Goal: Task Accomplishment & Management: Complete application form

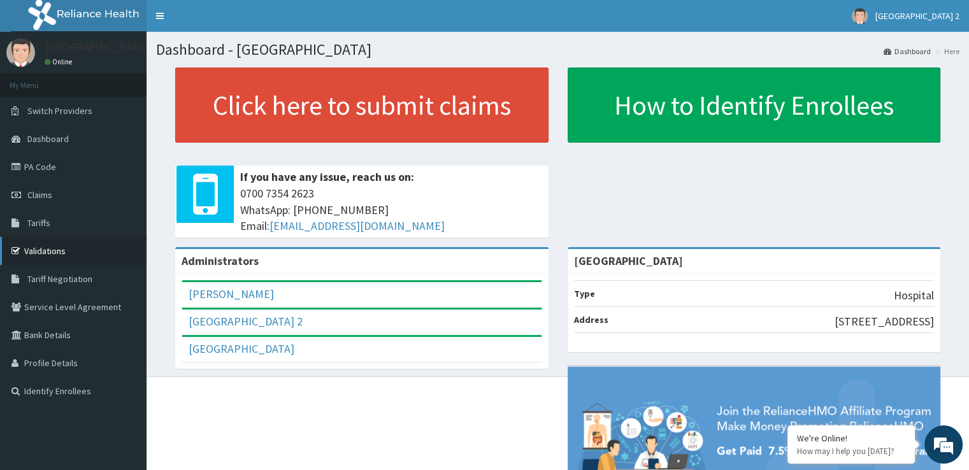
click at [52, 253] on link "Validations" at bounding box center [73, 251] width 147 height 28
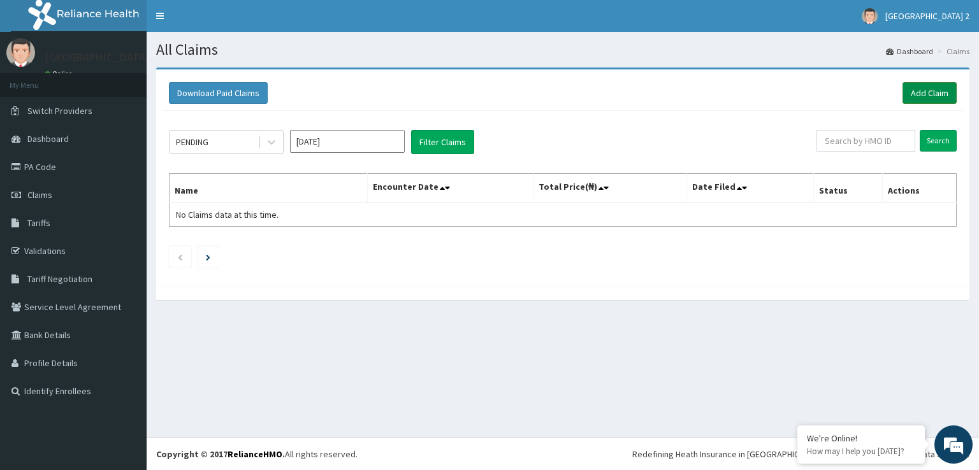
click at [941, 87] on link "Add Claim" at bounding box center [929, 93] width 54 height 22
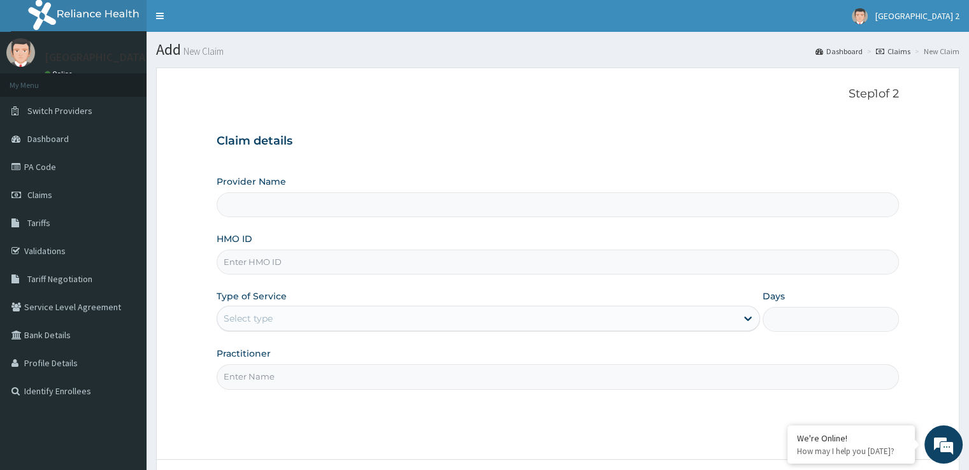
type input "[GEOGRAPHIC_DATA]"
click at [521, 271] on input "HMO ID" at bounding box center [558, 262] width 682 height 25
type input "NTD/10081/C"
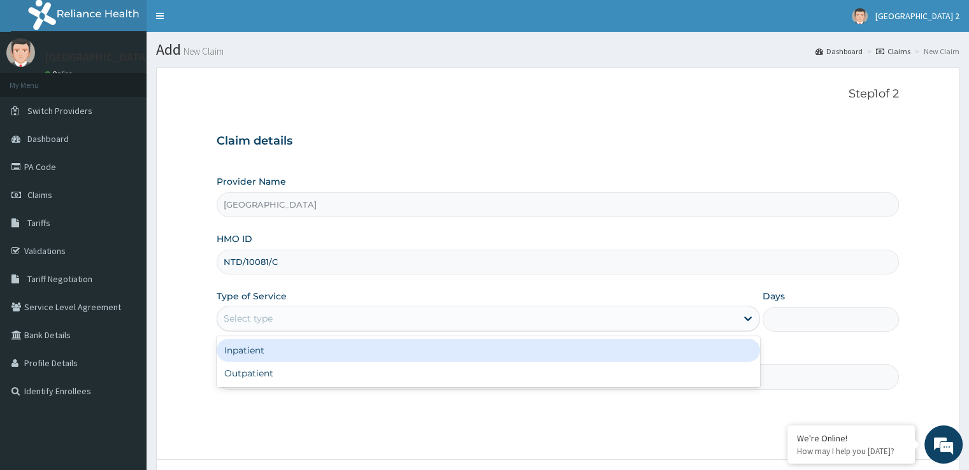
click at [493, 315] on div "Select type" at bounding box center [476, 318] width 519 height 20
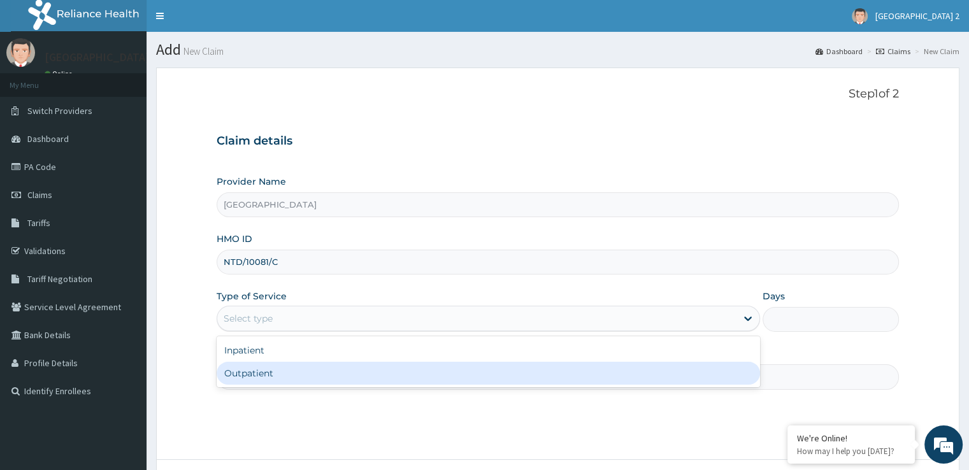
click at [431, 369] on div "Outpatient" at bounding box center [489, 373] width 544 height 23
type input "1"
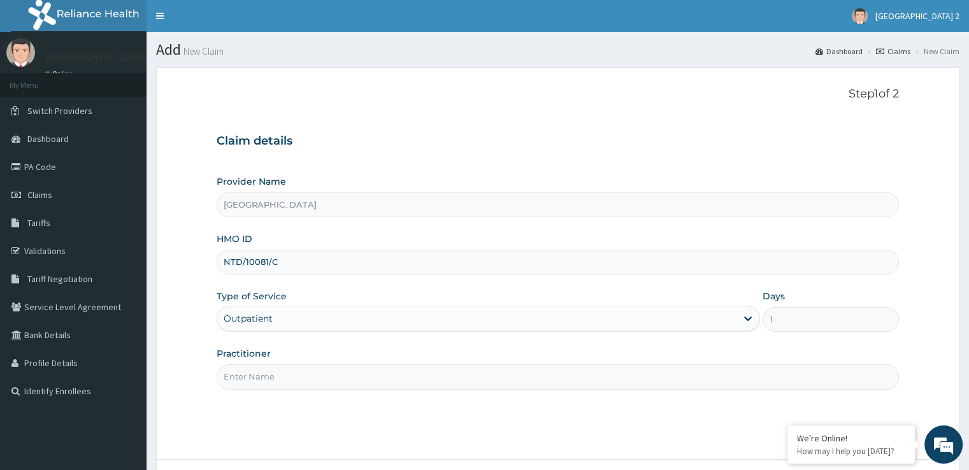
click at [448, 372] on input "Practitioner" at bounding box center [558, 377] width 682 height 25
type input "d"
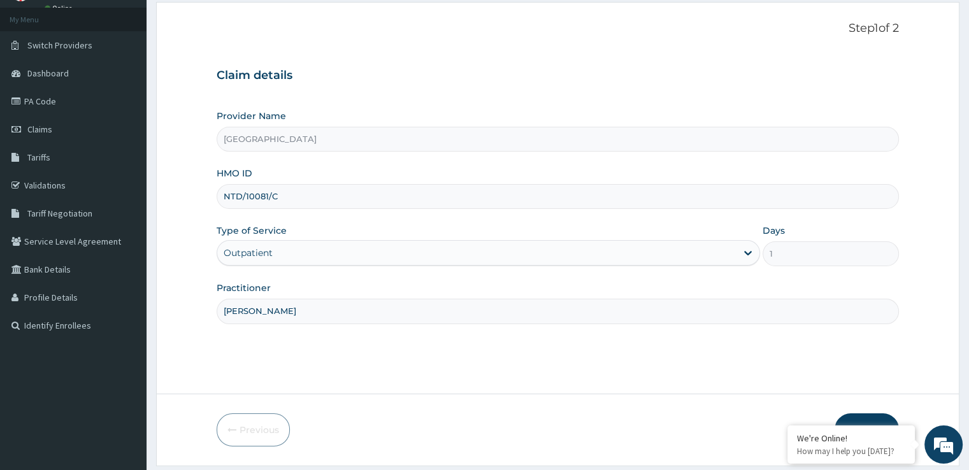
scroll to position [103, 0]
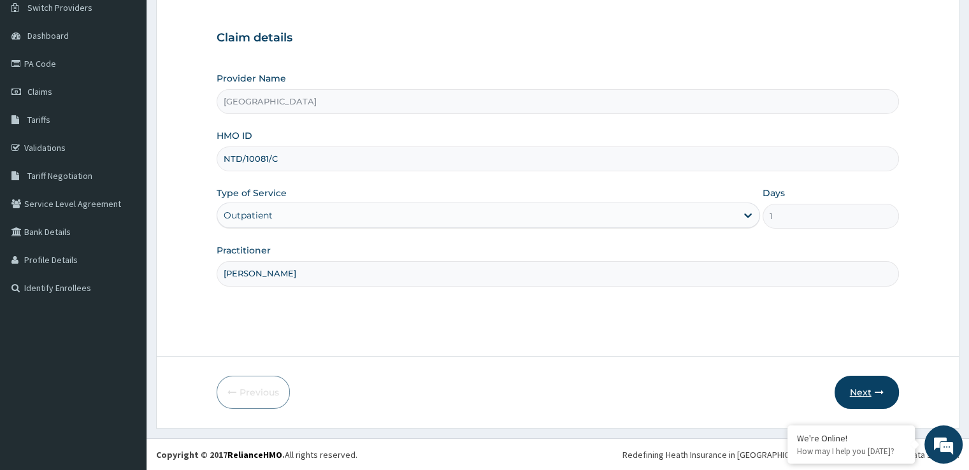
type input "DR. UJAH"
click at [869, 395] on button "Next" at bounding box center [867, 392] width 64 height 33
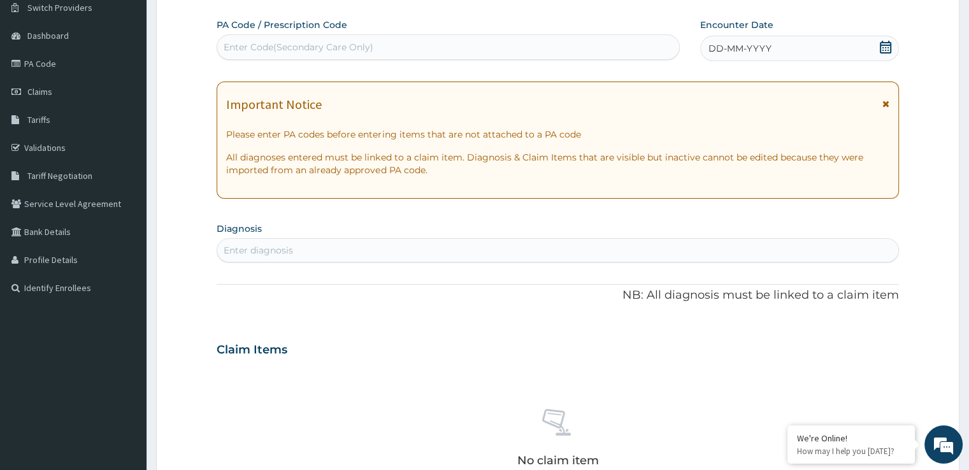
click at [886, 41] on icon at bounding box center [885, 47] width 13 height 13
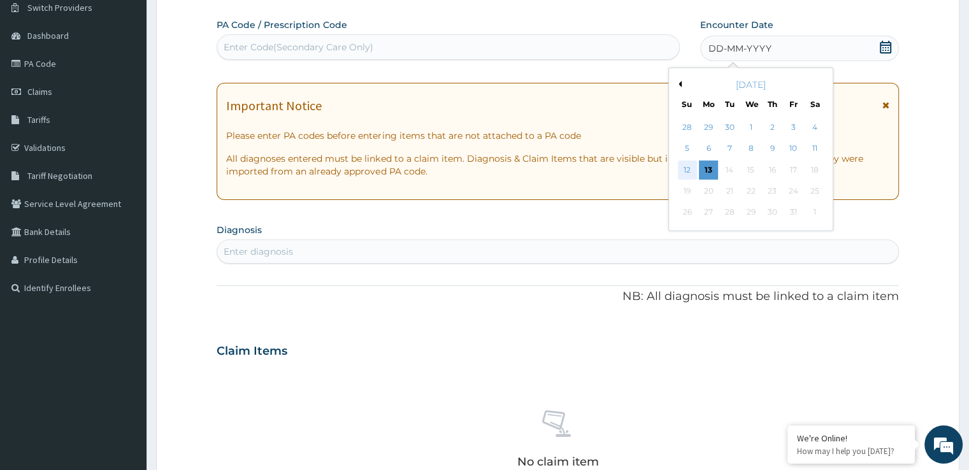
click at [688, 168] on div "12" at bounding box center [687, 170] width 19 height 19
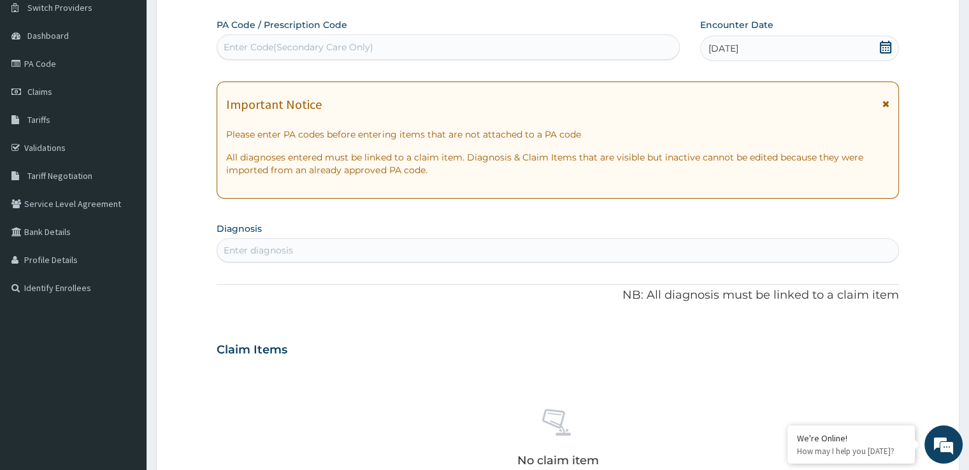
click at [543, 253] on div "Enter diagnosis" at bounding box center [557, 250] width 681 height 20
type input "MALARIA"
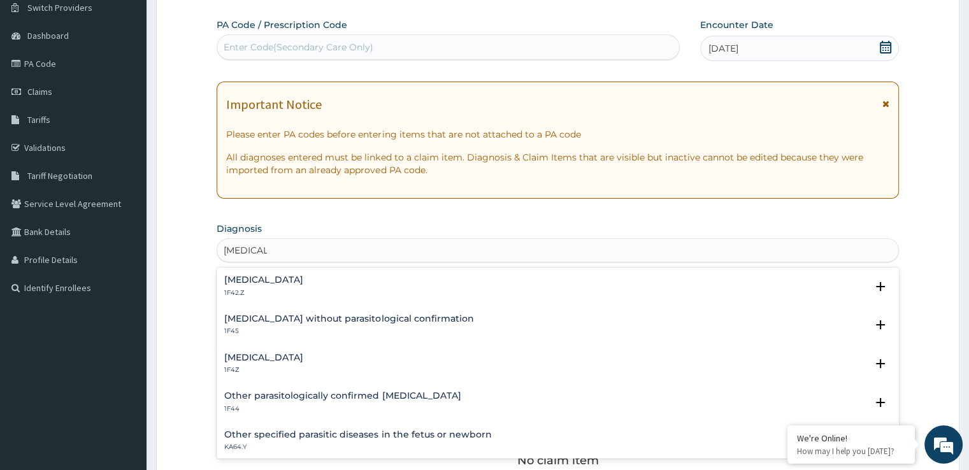
click at [303, 363] on div "Malaria, unspecified 1F4Z" at bounding box center [263, 364] width 79 height 22
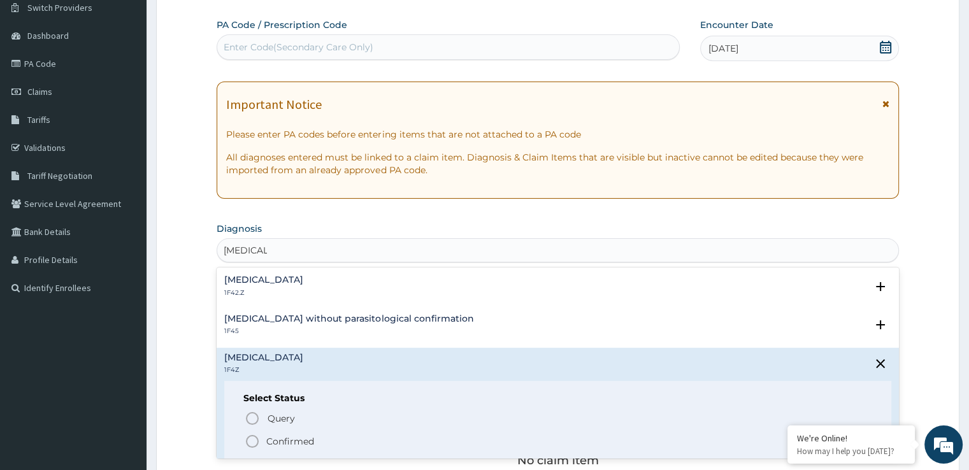
click at [249, 444] on icon "status option filled" at bounding box center [252, 441] width 15 height 15
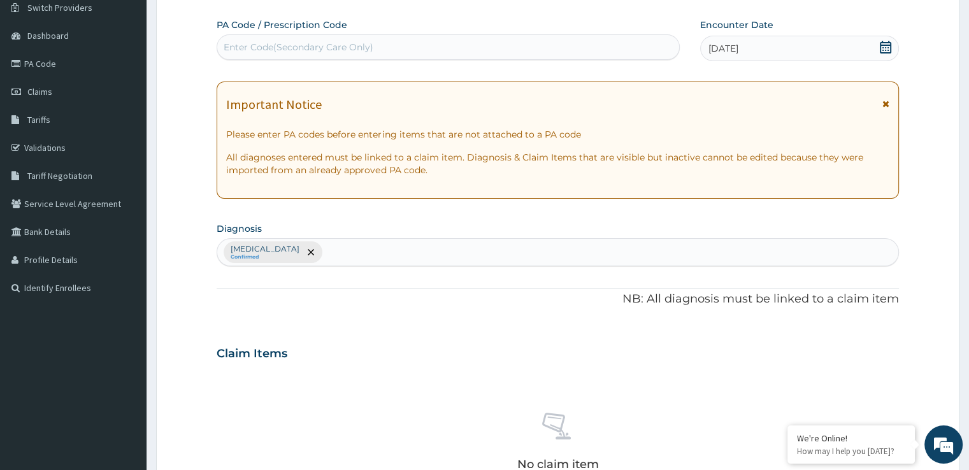
scroll to position [447, 0]
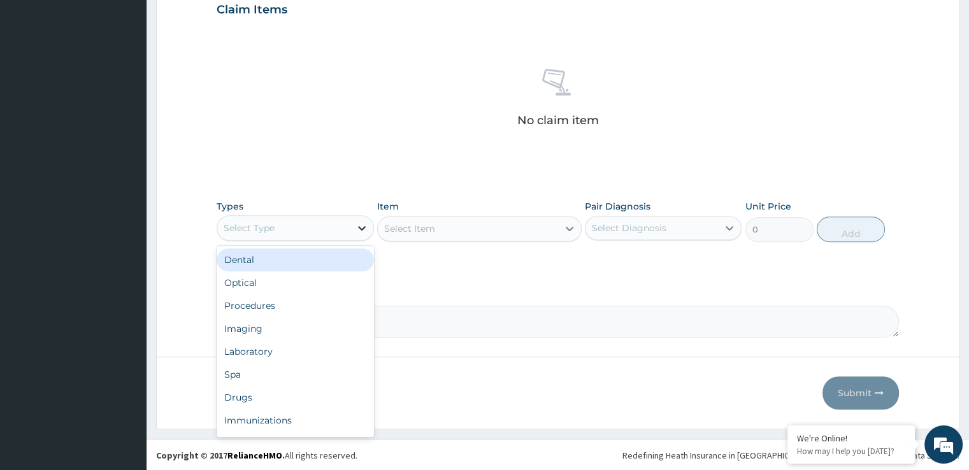
click at [362, 219] on div at bounding box center [362, 228] width 23 height 23
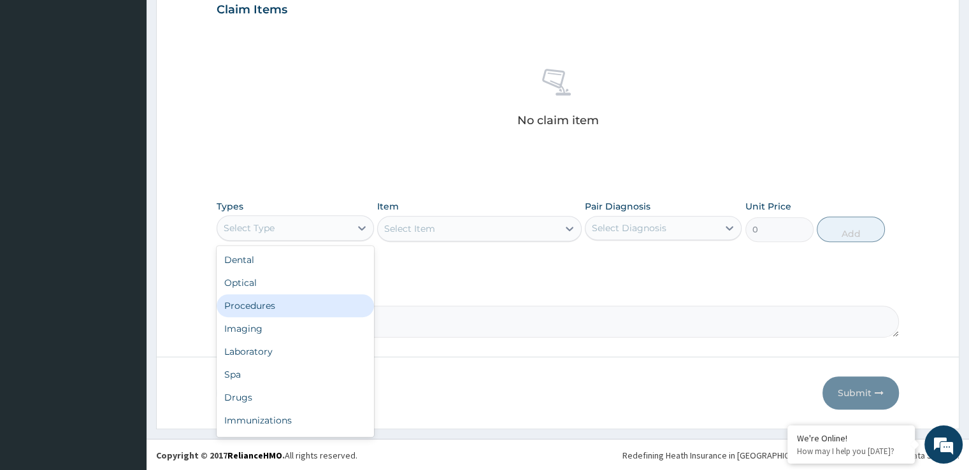
click at [319, 314] on div "Procedures" at bounding box center [295, 305] width 157 height 23
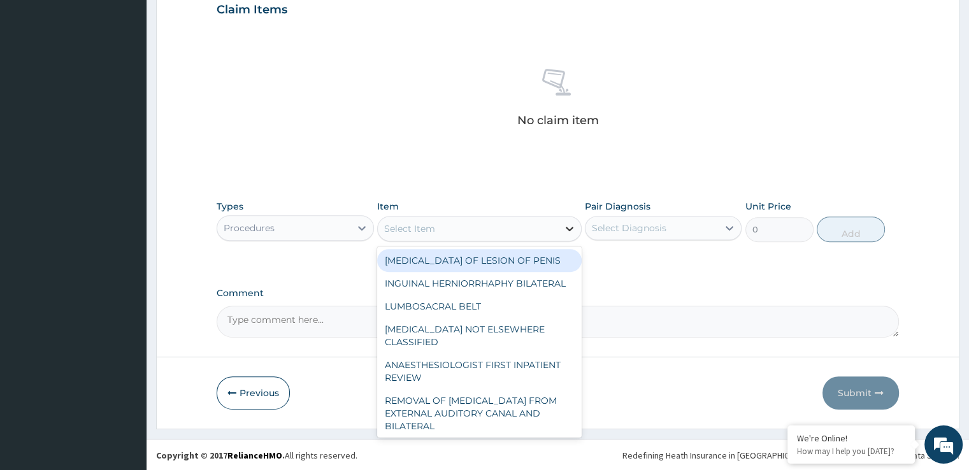
click at [568, 228] on icon at bounding box center [570, 229] width 8 height 4
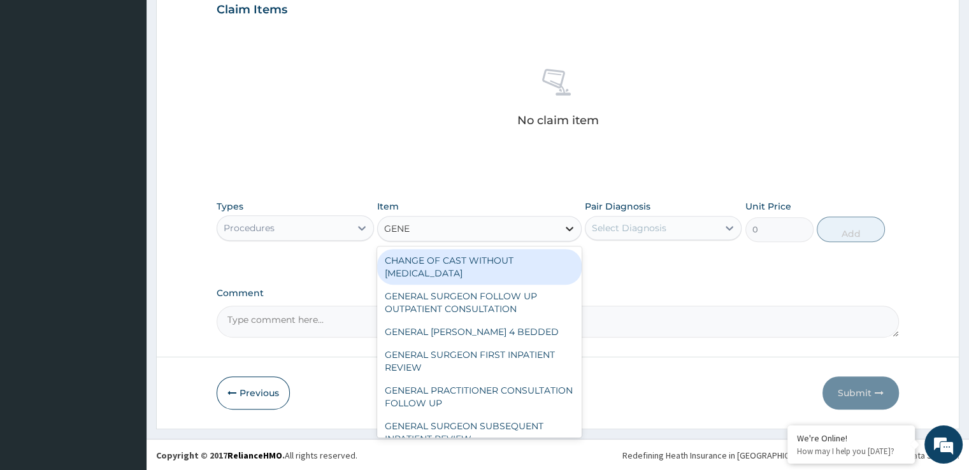
type input "GENER"
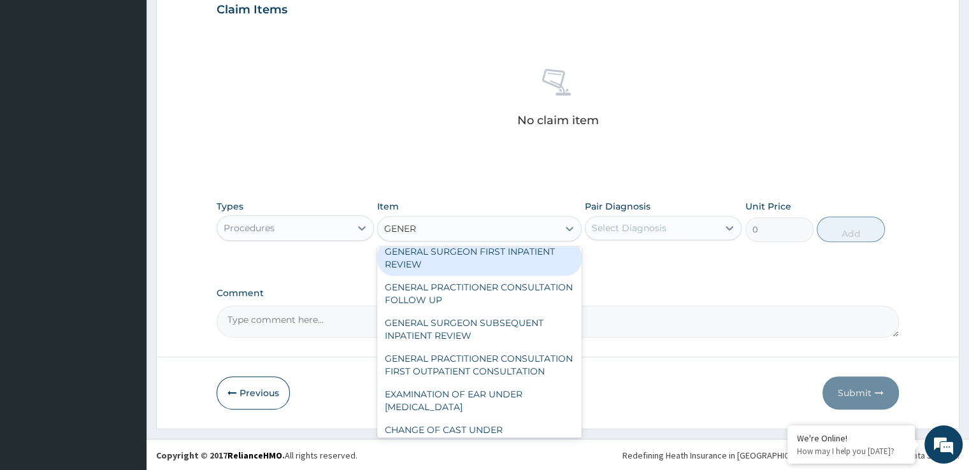
scroll to position [119, 0]
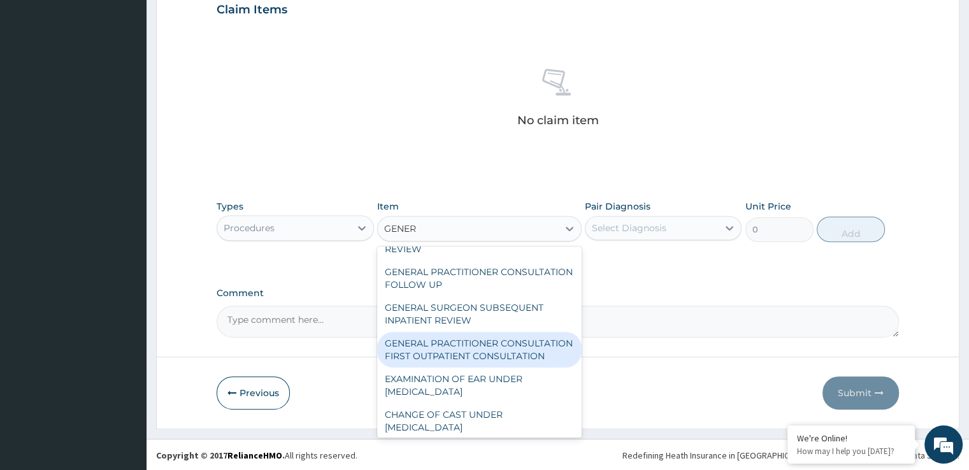
click at [498, 345] on div "GENERAL PRACTITIONER CONSULTATION FIRST OUTPATIENT CONSULTATION" at bounding box center [479, 350] width 205 height 36
type input "4174.5"
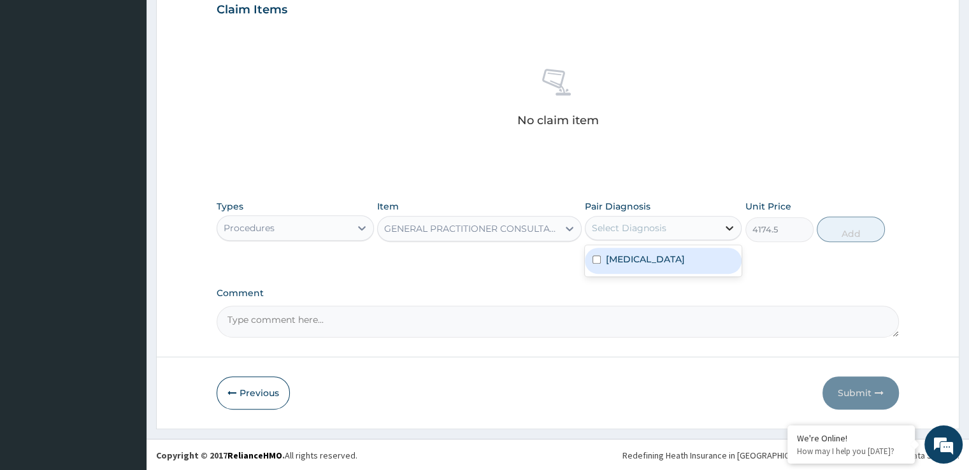
click at [731, 226] on icon at bounding box center [729, 228] width 13 height 13
click at [704, 252] on div "Malaria, unspecified" at bounding box center [663, 261] width 157 height 26
checkbox input "true"
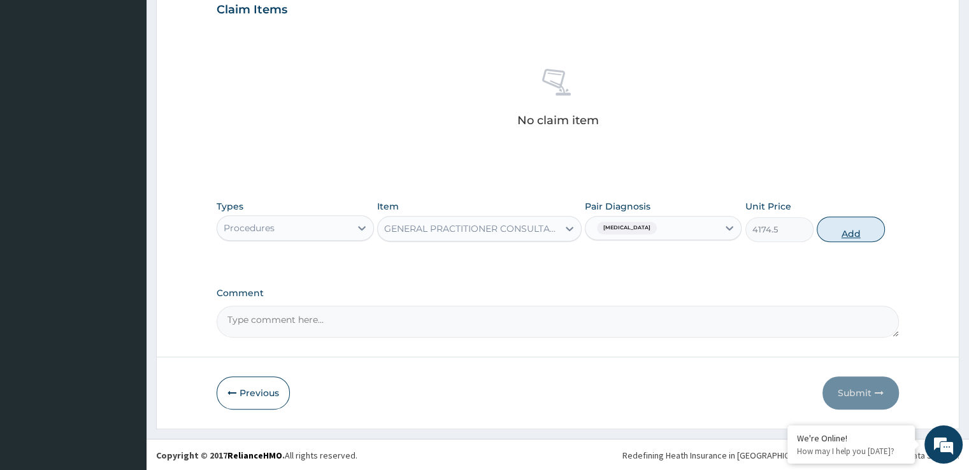
click at [849, 231] on button "Add" at bounding box center [851, 229] width 68 height 25
type input "0"
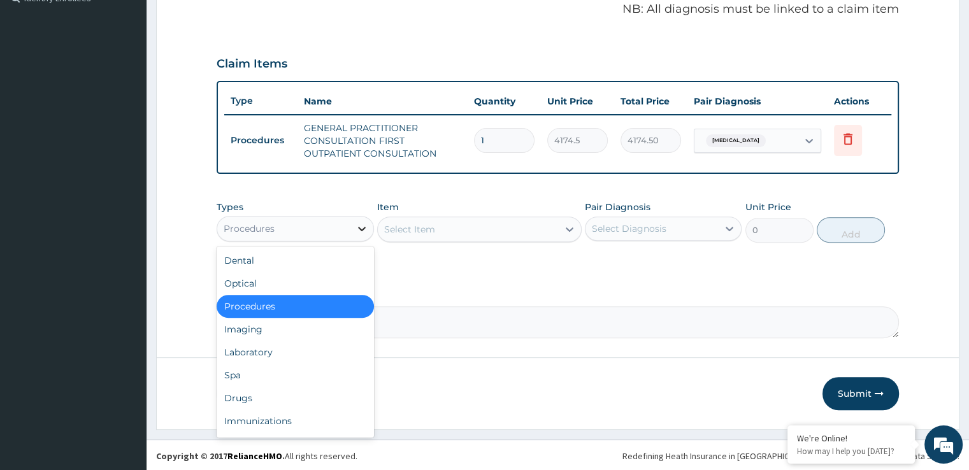
click at [359, 229] on icon at bounding box center [362, 228] width 13 height 13
click at [322, 347] on div "Laboratory" at bounding box center [295, 352] width 157 height 23
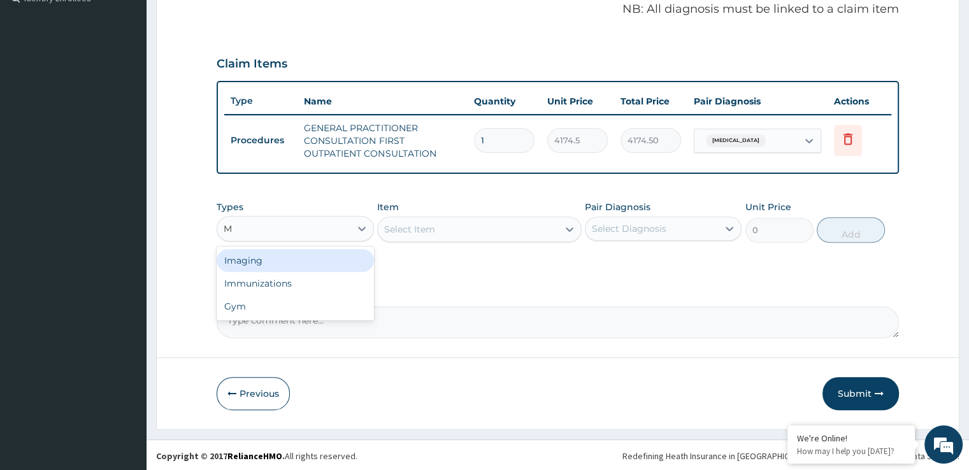
type input "M"
click at [479, 301] on div "Comment" at bounding box center [558, 314] width 682 height 50
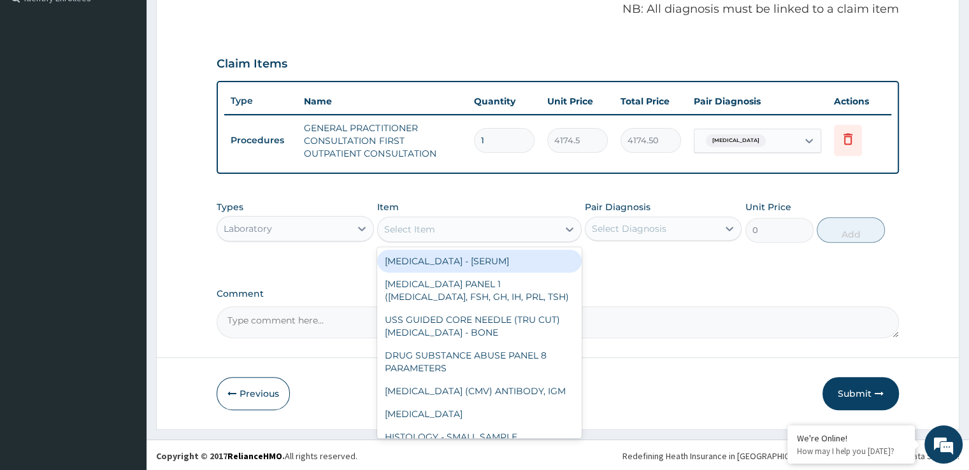
click at [500, 229] on div "Select Item" at bounding box center [468, 229] width 180 height 20
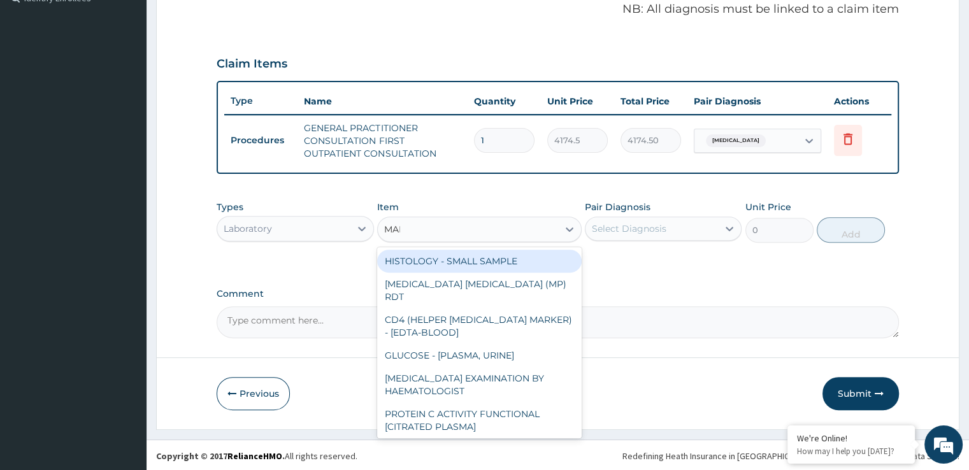
type input "MALA"
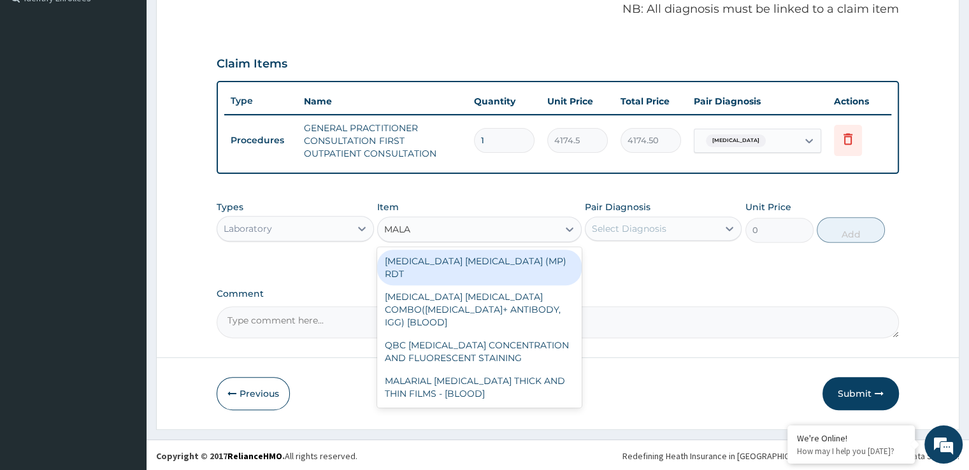
click at [467, 254] on div "MALARIA PARASITE (MP) RDT" at bounding box center [479, 268] width 205 height 36
type input "1897.5"
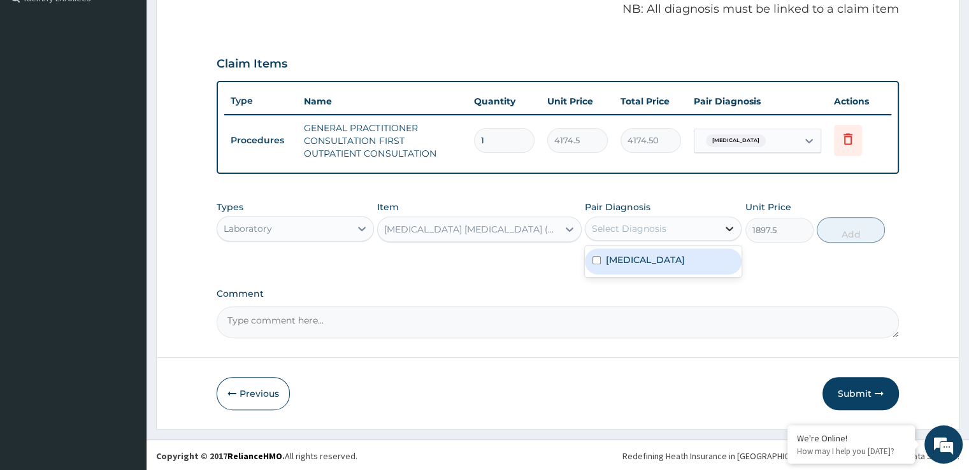
click at [728, 228] on icon at bounding box center [731, 229] width 8 height 4
click at [706, 255] on div "Malaria, unspecified" at bounding box center [663, 262] width 157 height 26
checkbox input "true"
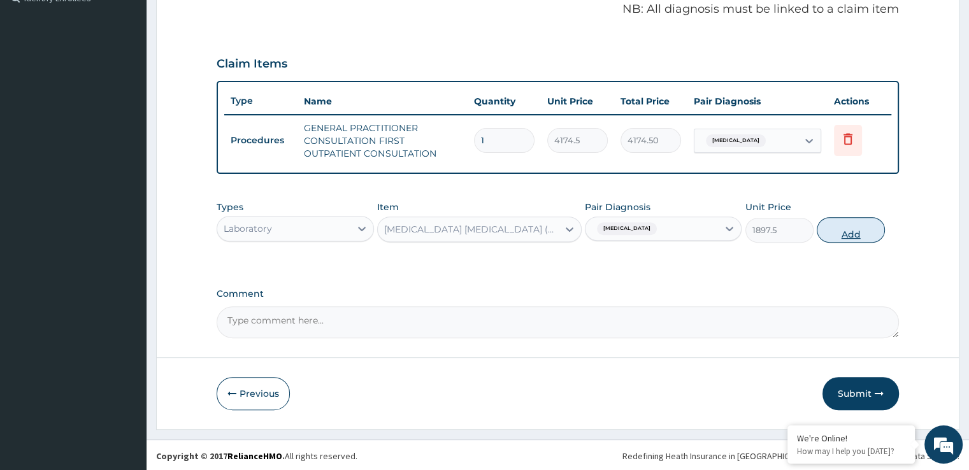
click at [857, 224] on button "Add" at bounding box center [851, 229] width 68 height 25
type input "0"
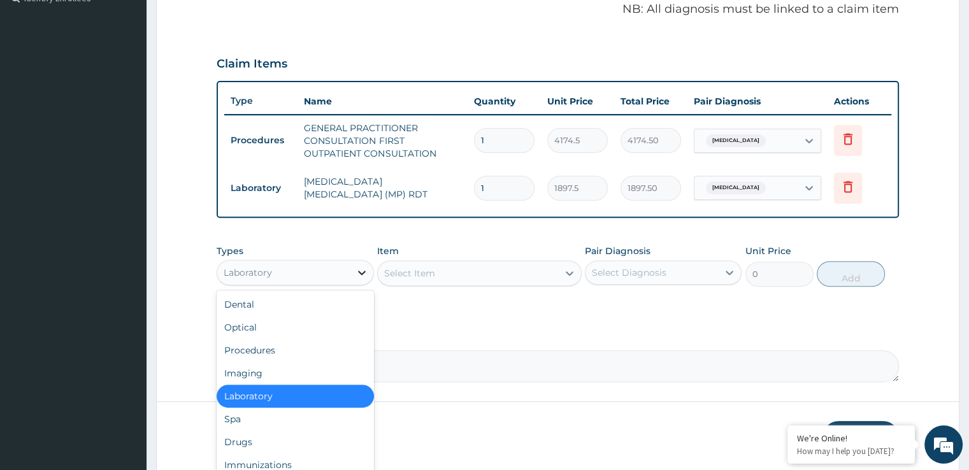
click at [368, 268] on div at bounding box center [362, 272] width 23 height 23
click at [303, 442] on div "Drugs" at bounding box center [295, 442] width 157 height 23
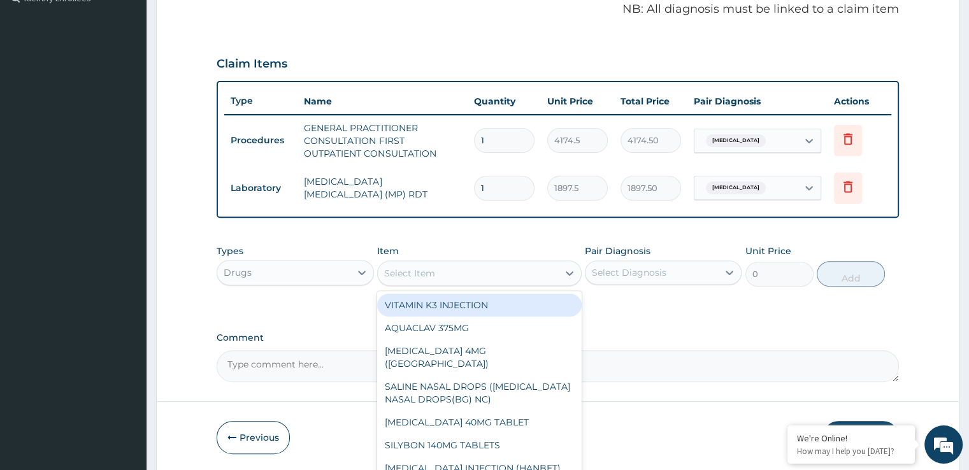
click at [505, 266] on div "Select Item" at bounding box center [468, 273] width 180 height 20
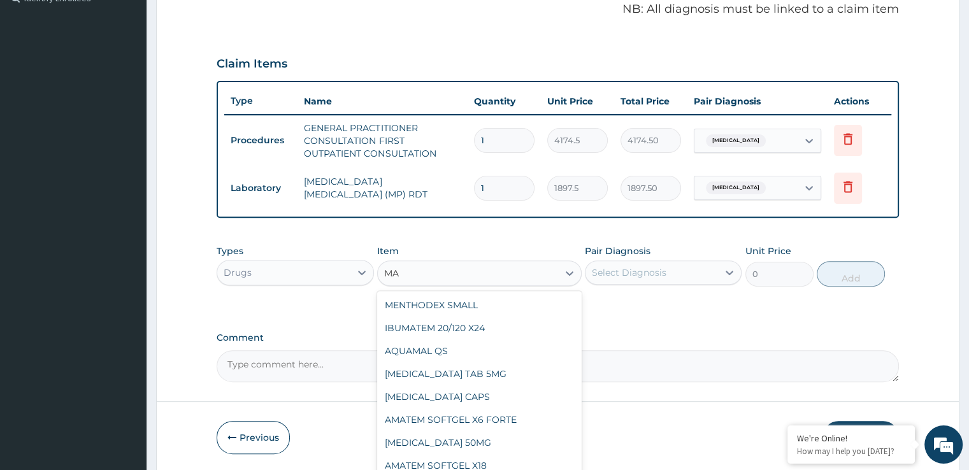
type input "M"
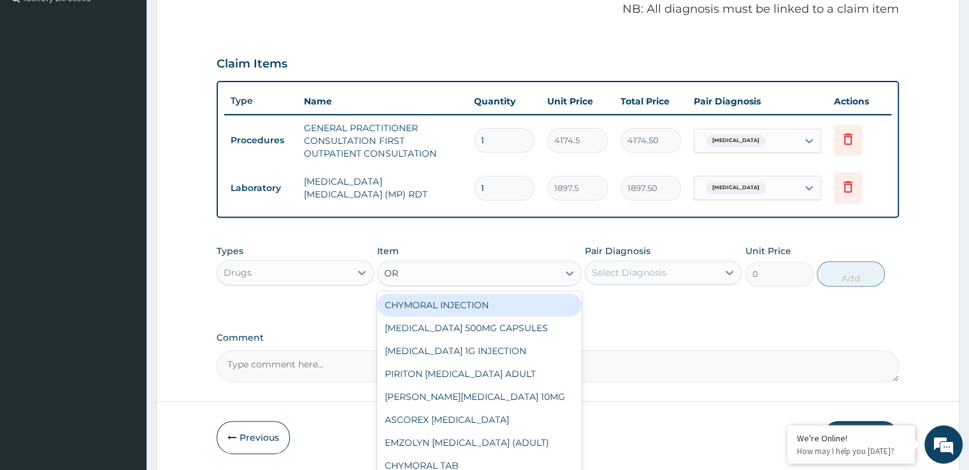
type input "O"
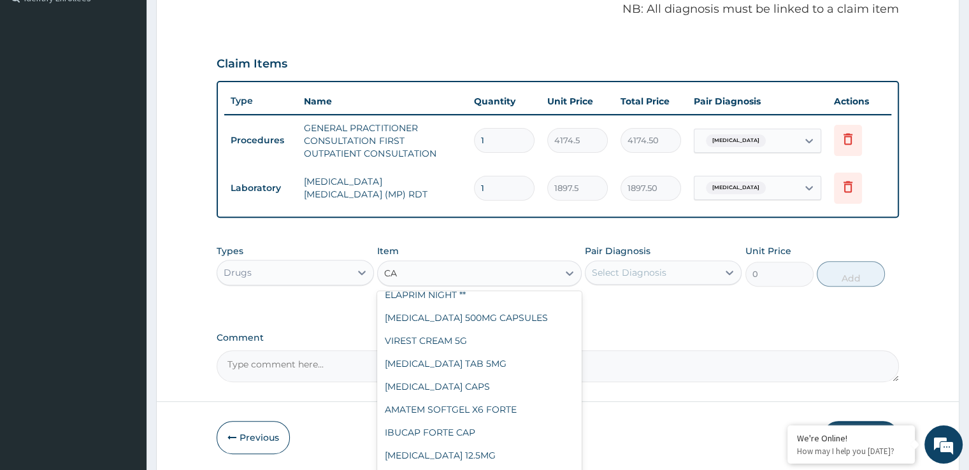
scroll to position [0, 0]
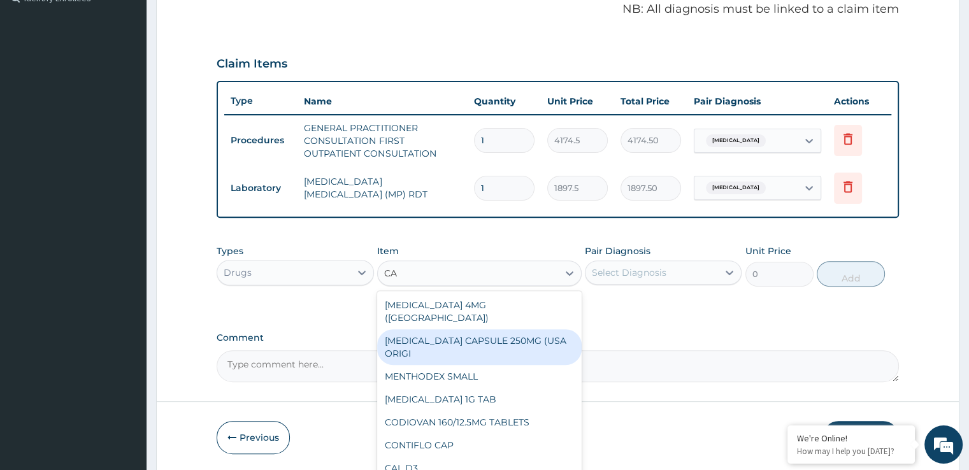
type input "CAM"
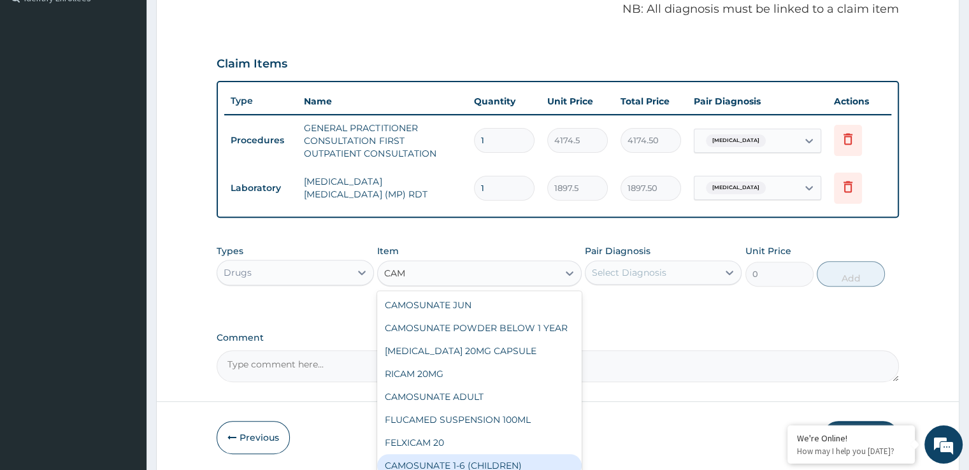
scroll to position [10, 0]
click at [535, 465] on div "CAMOSUNATE 1-6 (CHILDREN)" at bounding box center [479, 465] width 205 height 23
type input "208.725"
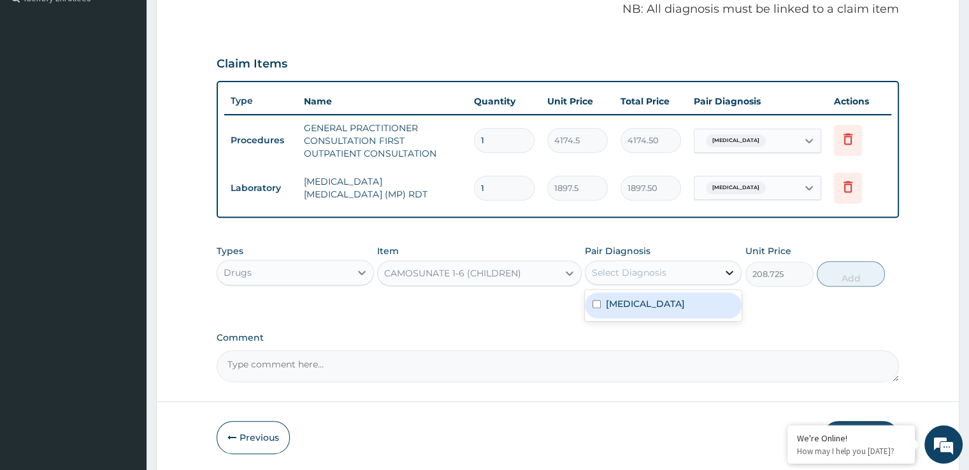
click at [727, 273] on icon at bounding box center [729, 272] width 13 height 13
click at [705, 302] on div "Malaria, unspecified" at bounding box center [663, 306] width 157 height 26
checkbox input "true"
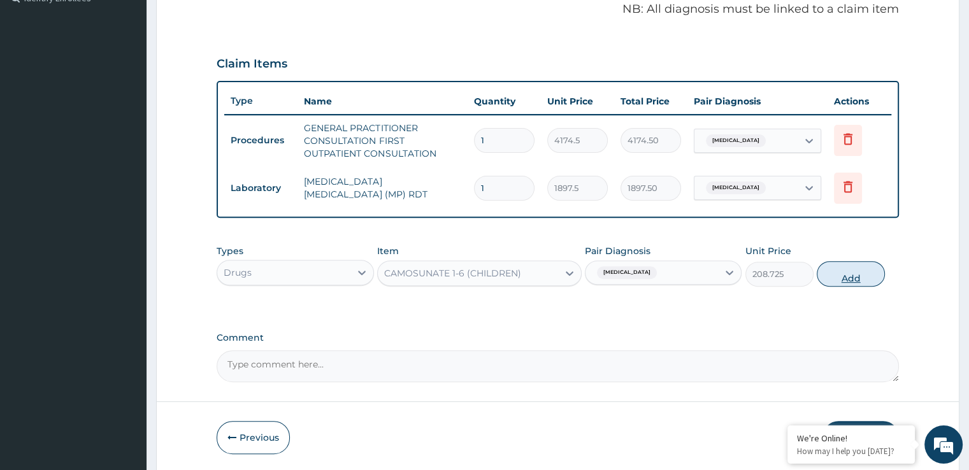
click at [853, 271] on button "Add" at bounding box center [851, 273] width 68 height 25
type input "0"
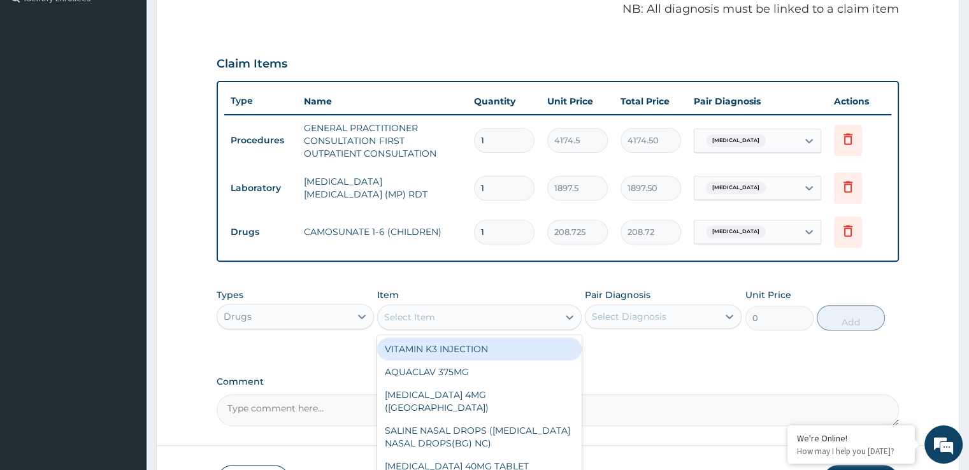
click at [533, 314] on div "Select Item" at bounding box center [468, 317] width 180 height 20
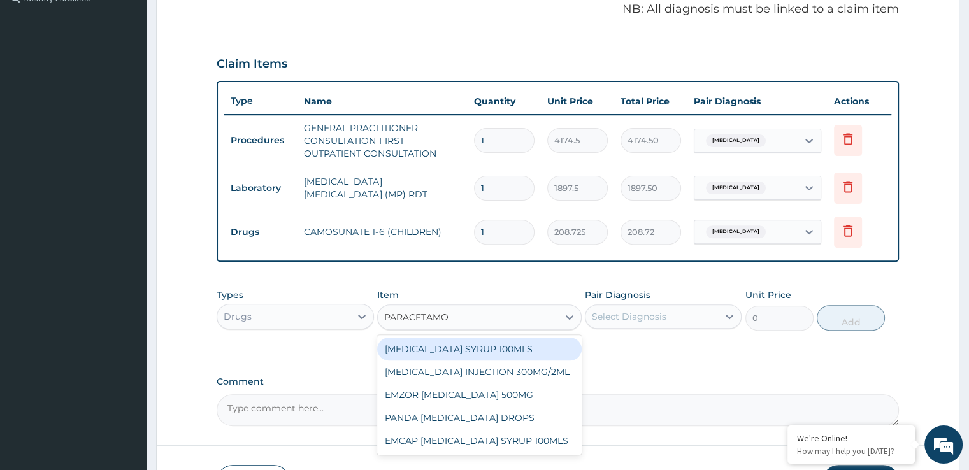
type input "PARACETAMOL"
click at [509, 349] on div "PARACETAMOL SYRUP 100MLS" at bounding box center [479, 349] width 205 height 23
type input "834.9"
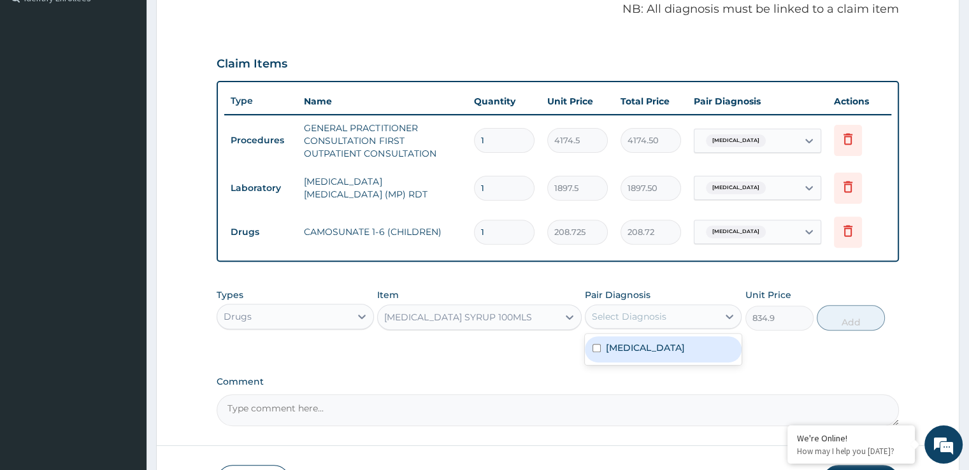
click at [690, 307] on div "Select Diagnosis" at bounding box center [652, 317] width 133 height 20
click at [685, 343] on label "Malaria, unspecified" at bounding box center [645, 348] width 79 height 13
checkbox input "true"
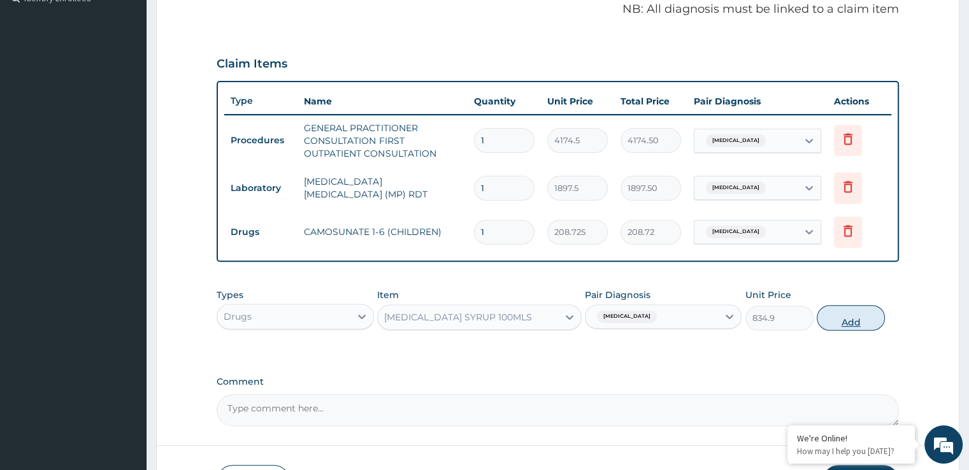
click at [843, 316] on button "Add" at bounding box center [851, 317] width 68 height 25
type input "0"
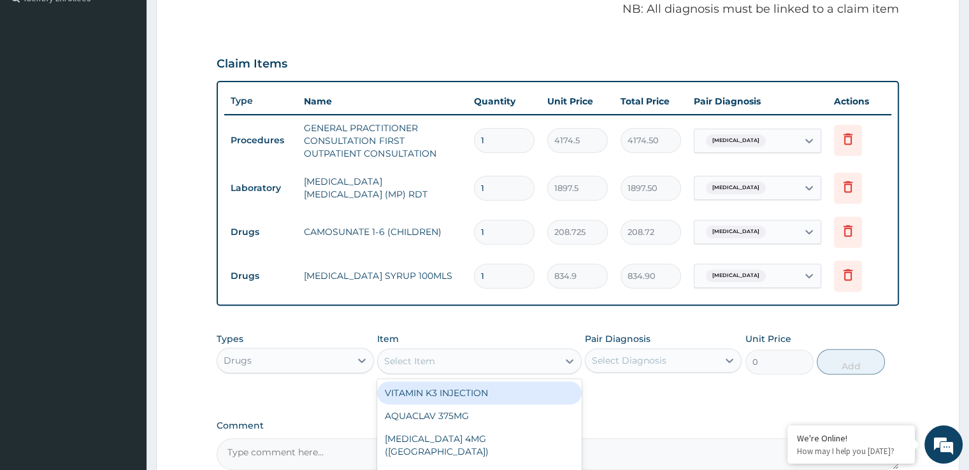
click at [554, 359] on div "Select Item" at bounding box center [468, 361] width 180 height 20
type input "CAMO"
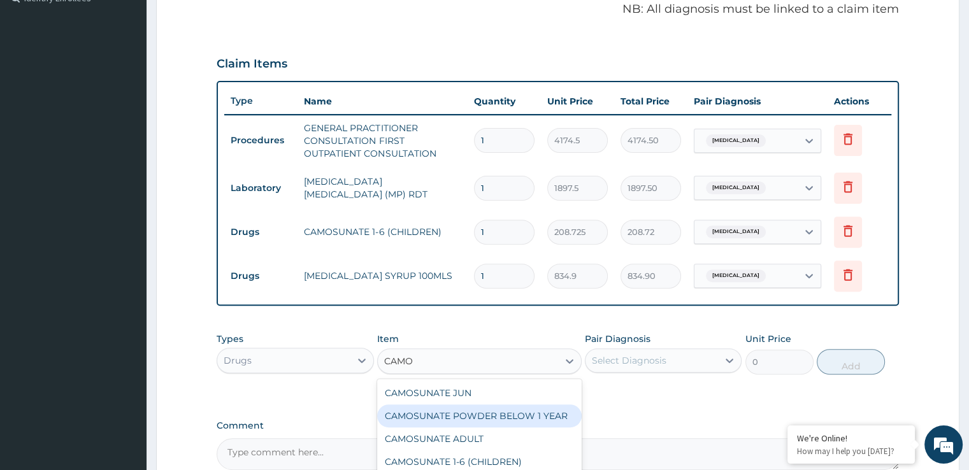
click at [535, 411] on div "CAMOSUNATE POWDER BELOW 1 YEAR" at bounding box center [479, 416] width 205 height 23
type input "173.9375"
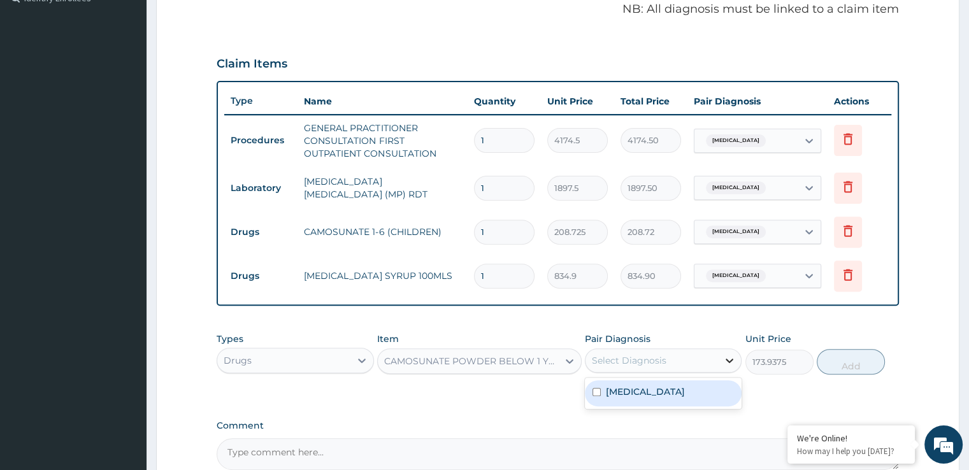
click at [727, 359] on icon at bounding box center [731, 361] width 8 height 4
click at [707, 387] on div "Malaria, unspecified" at bounding box center [663, 393] width 157 height 26
checkbox input "true"
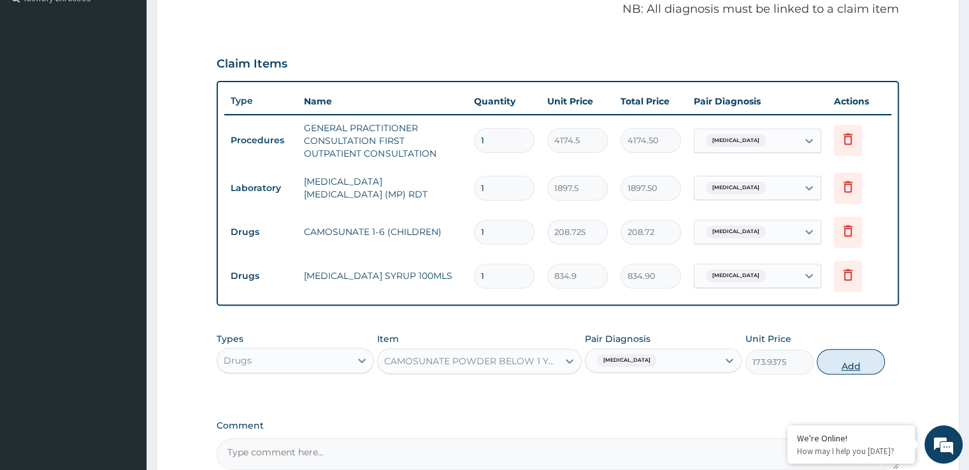
click at [841, 358] on button "Add" at bounding box center [851, 361] width 68 height 25
type input "0"
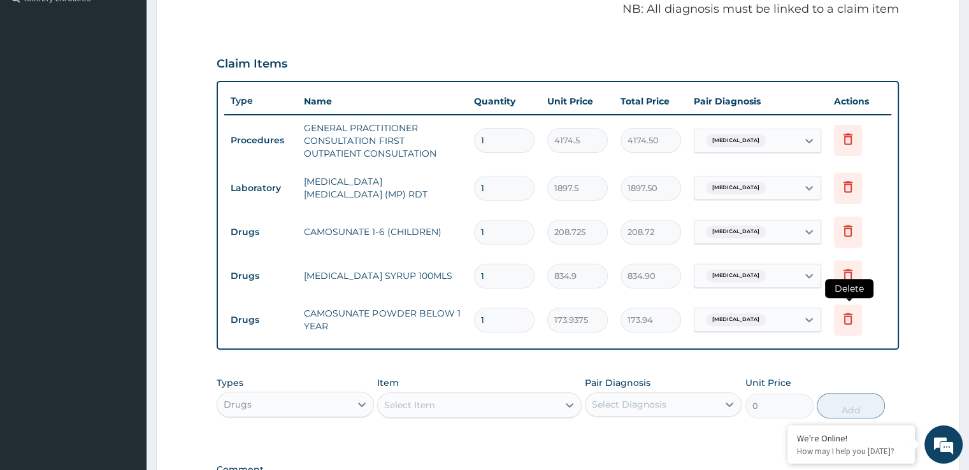
click at [853, 317] on icon at bounding box center [848, 318] width 15 height 15
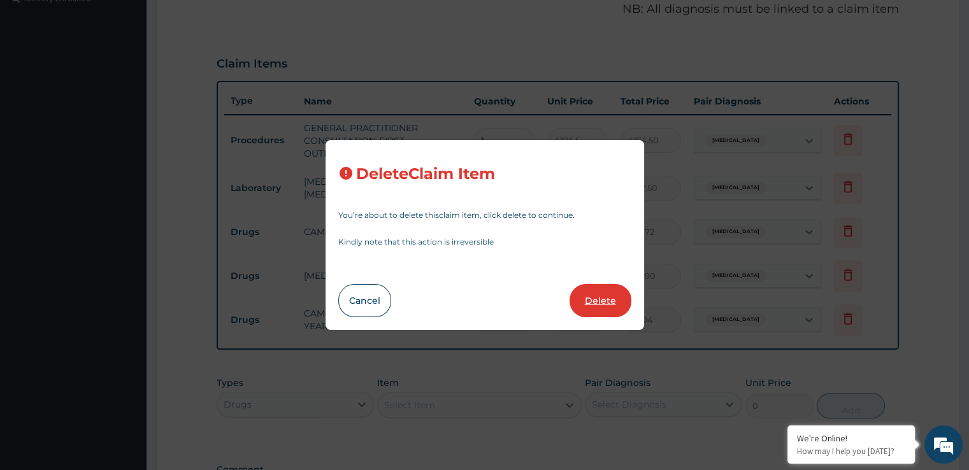
click at [612, 305] on button "Delete" at bounding box center [601, 300] width 62 height 33
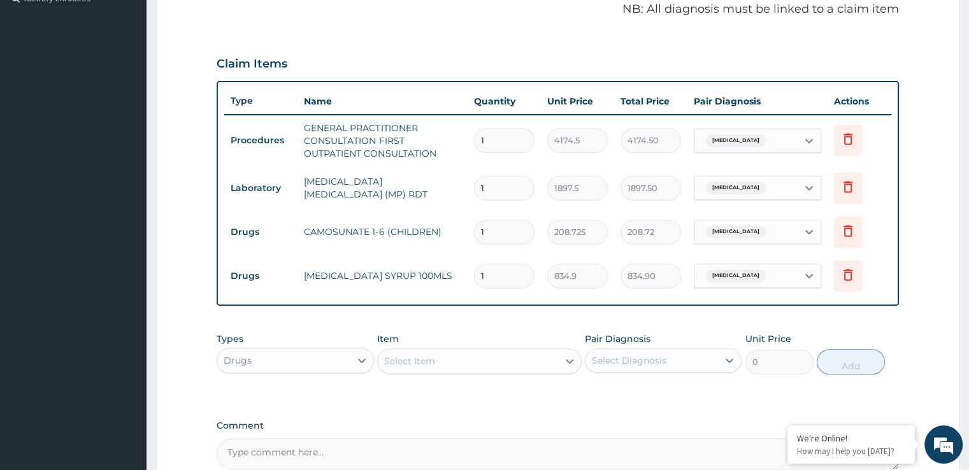
scroll to position [0, 0]
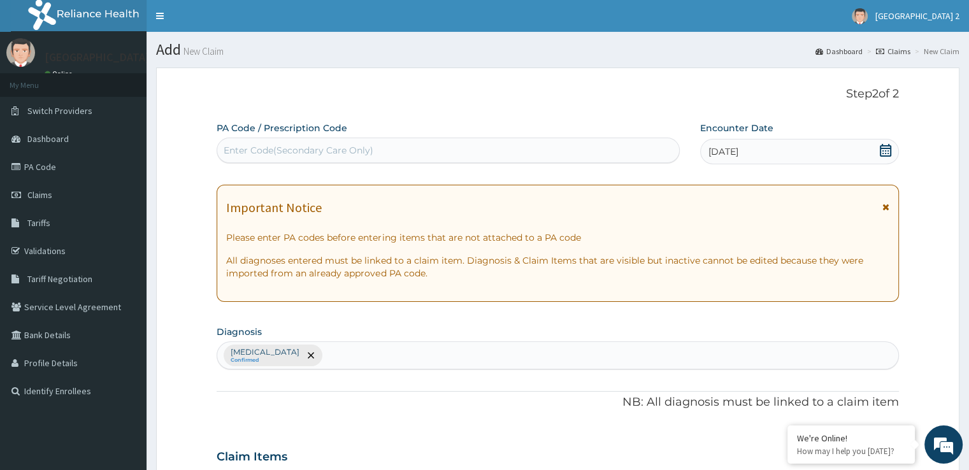
click at [394, 359] on div "Malaria, unspecified Confirmed" at bounding box center [557, 355] width 681 height 27
type input "UPPER"
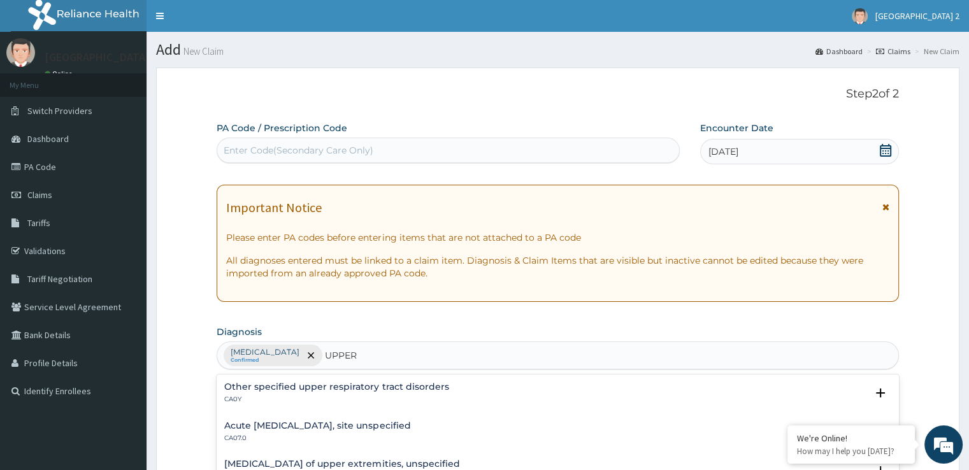
click at [362, 424] on h4 "Acute upper respiratory infection, site unspecified" at bounding box center [317, 426] width 186 height 10
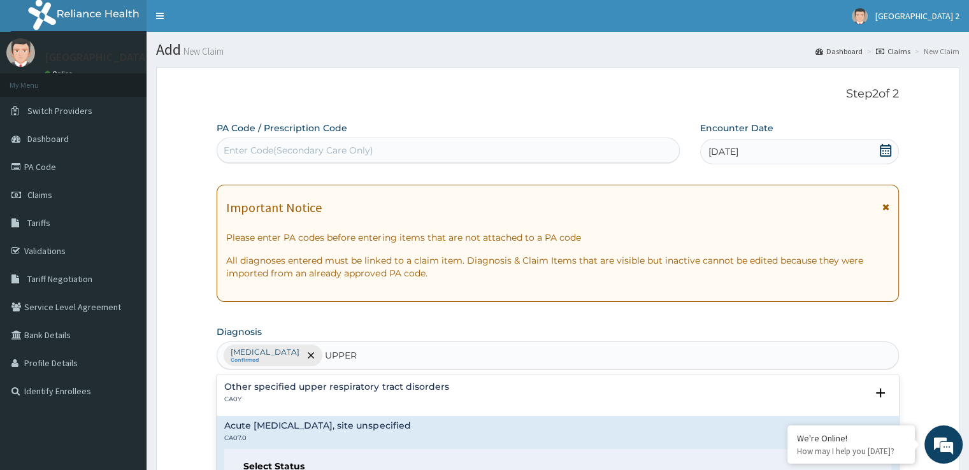
click at [362, 424] on h4 "Acute upper respiratory infection, site unspecified" at bounding box center [317, 426] width 186 height 10
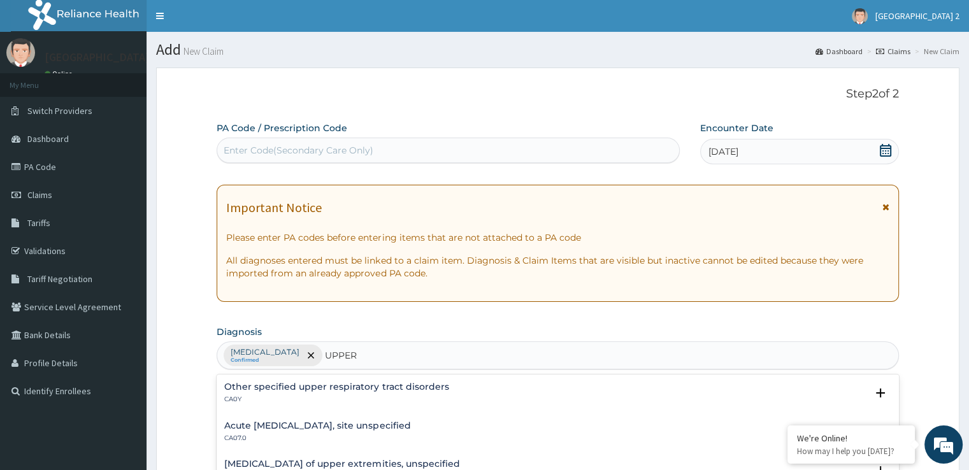
click at [362, 424] on h4 "Acute upper respiratory infection, site unspecified" at bounding box center [317, 426] width 186 height 10
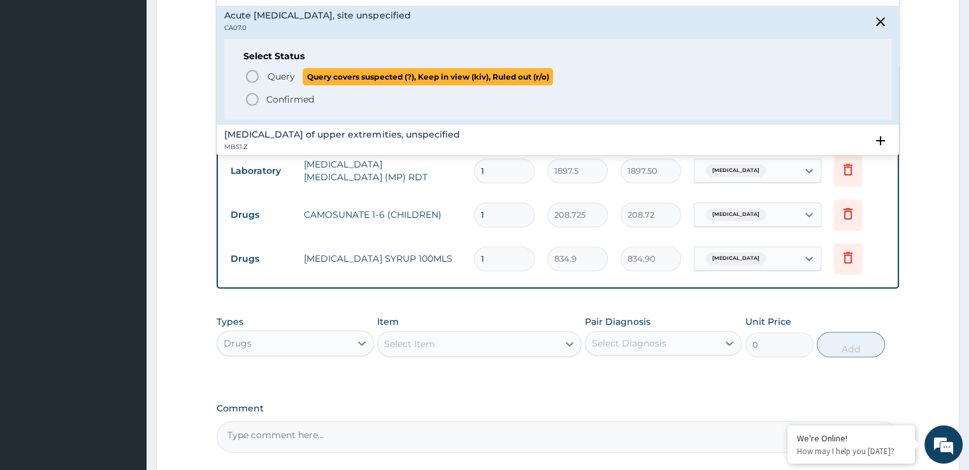
click at [245, 69] on icon "status option query" at bounding box center [252, 76] width 15 height 15
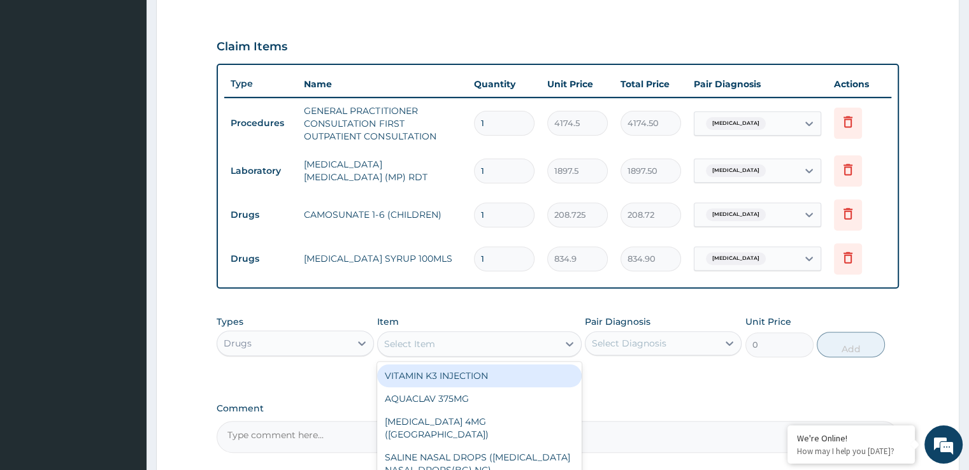
click at [521, 338] on div "Select Item" at bounding box center [468, 344] width 180 height 20
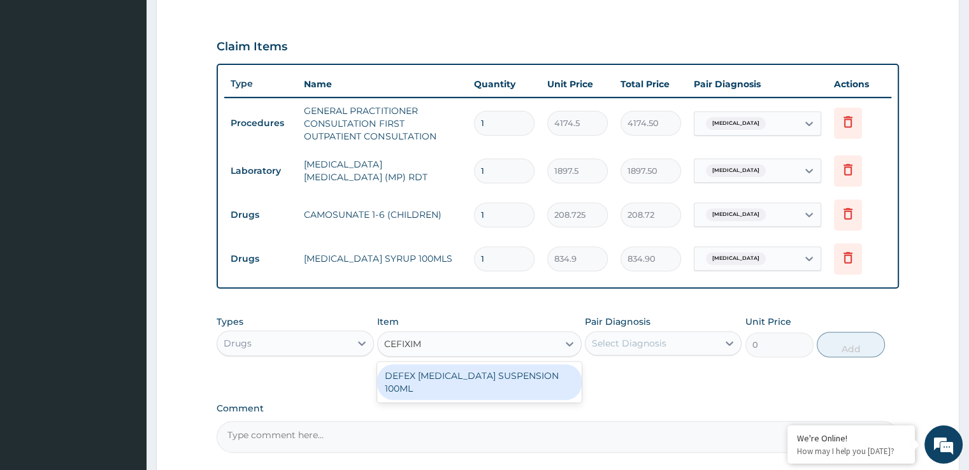
type input "CEFIXIME"
click at [506, 377] on div "DEFEX CEFIXIME SUSPENSION 100ML" at bounding box center [479, 383] width 205 height 36
type input "2087.2500000000005"
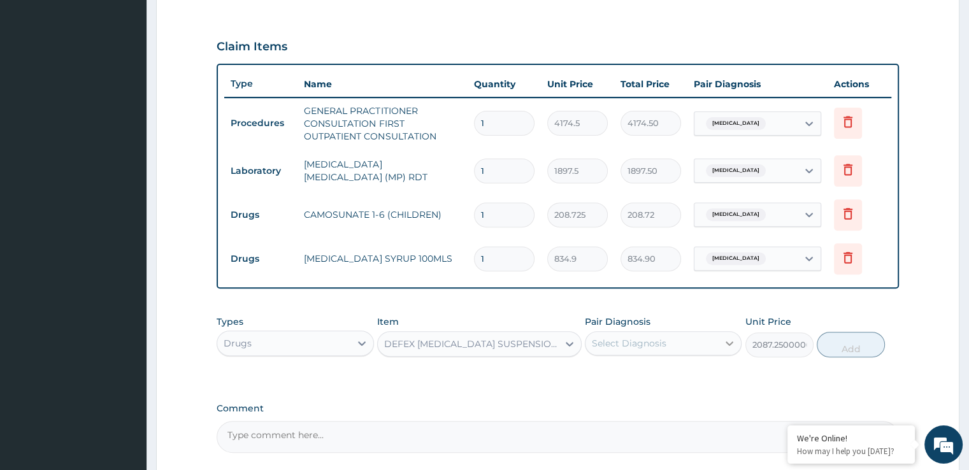
click at [727, 342] on icon at bounding box center [731, 344] width 8 height 4
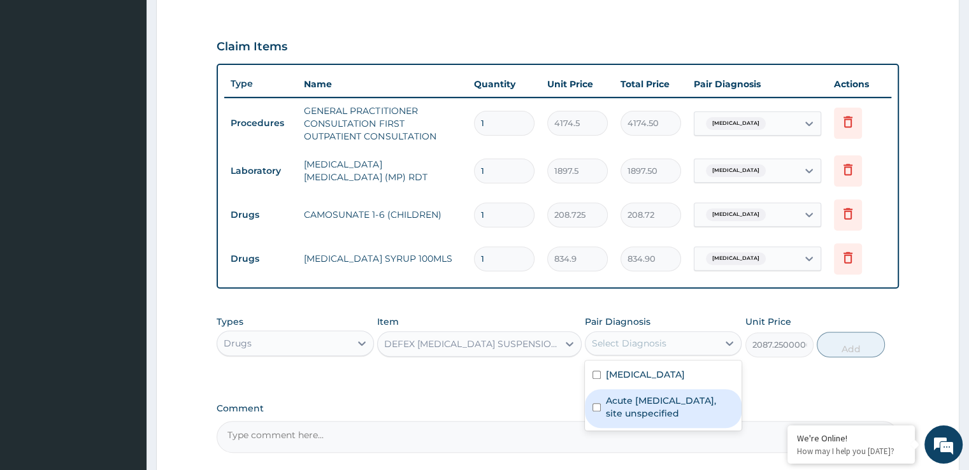
click at [696, 401] on label "Acute upper respiratory infection, site unspecified" at bounding box center [670, 406] width 128 height 25
checkbox input "true"
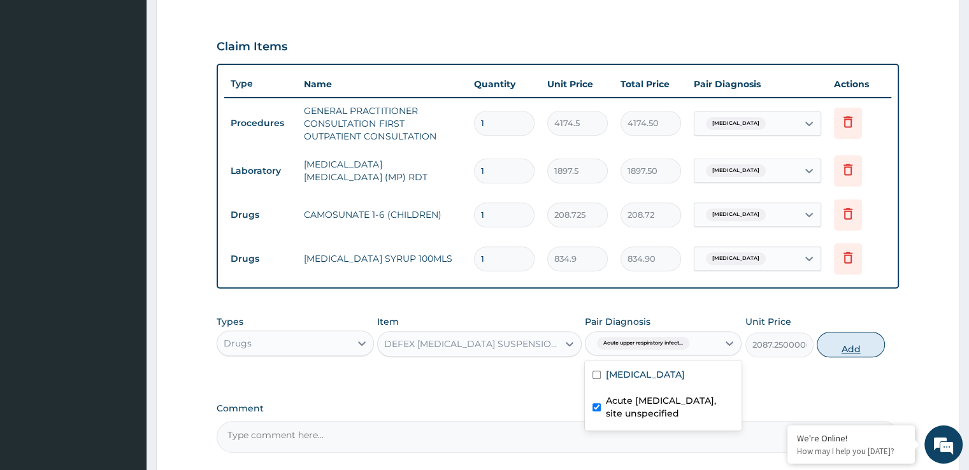
click at [862, 343] on button "Add" at bounding box center [851, 344] width 68 height 25
type input "0"
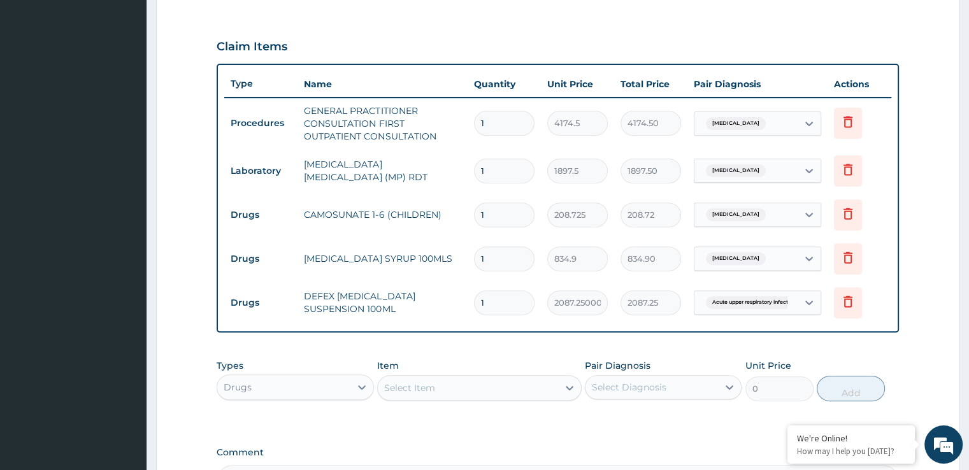
click at [499, 212] on input "1" at bounding box center [504, 215] width 61 height 25
type input "0.00"
type input "3"
type input "626.17"
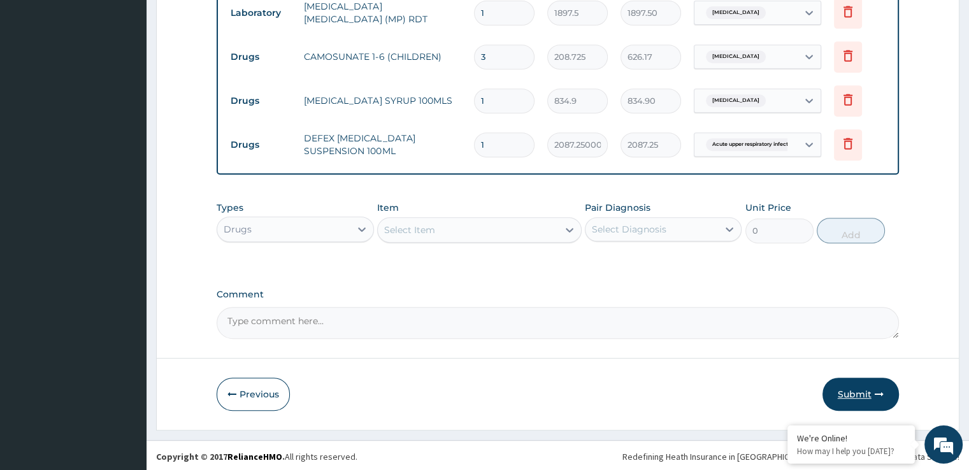
type input "3"
click at [848, 388] on button "Submit" at bounding box center [861, 394] width 76 height 33
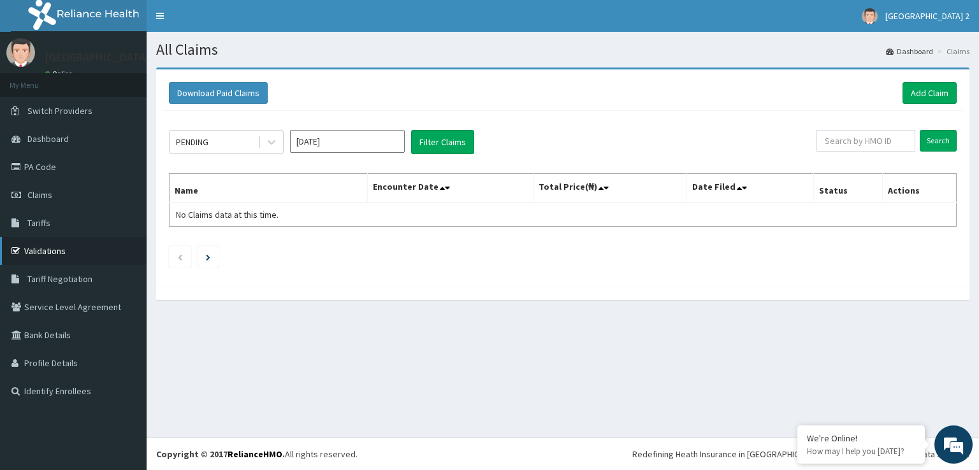
click at [47, 246] on link "Validations" at bounding box center [73, 251] width 147 height 28
click at [929, 89] on link "Add Claim" at bounding box center [929, 93] width 54 height 22
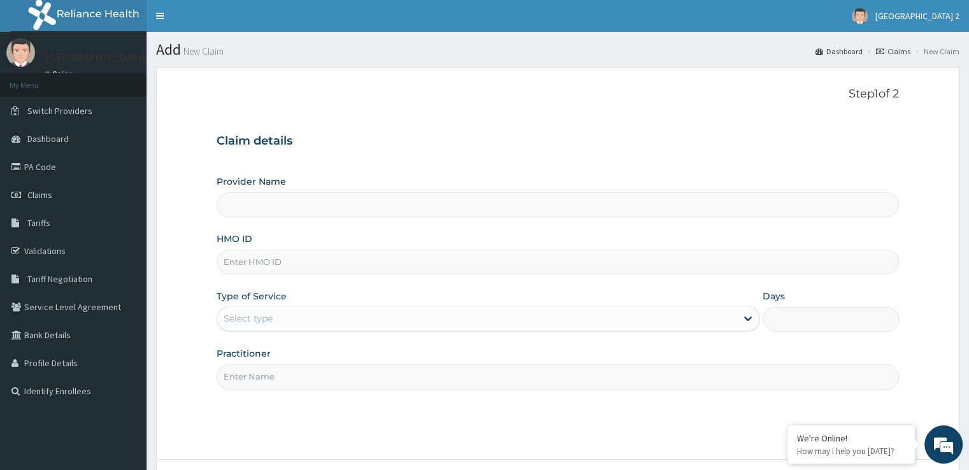
type input "[GEOGRAPHIC_DATA]"
click at [495, 267] on input "HMO ID" at bounding box center [558, 262] width 682 height 25
type input "NTD/10081/A"
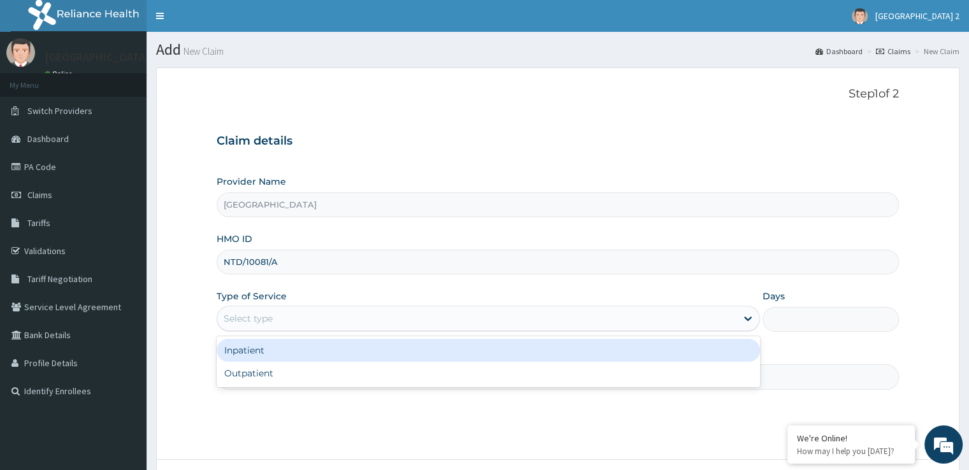
click at [475, 314] on div "Select type" at bounding box center [476, 318] width 519 height 20
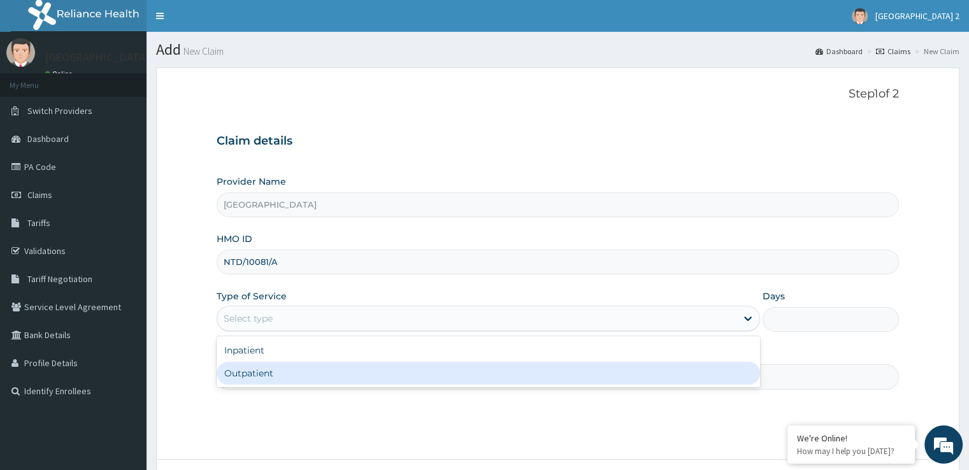
click at [437, 368] on div "Outpatient" at bounding box center [489, 373] width 544 height 23
type input "1"
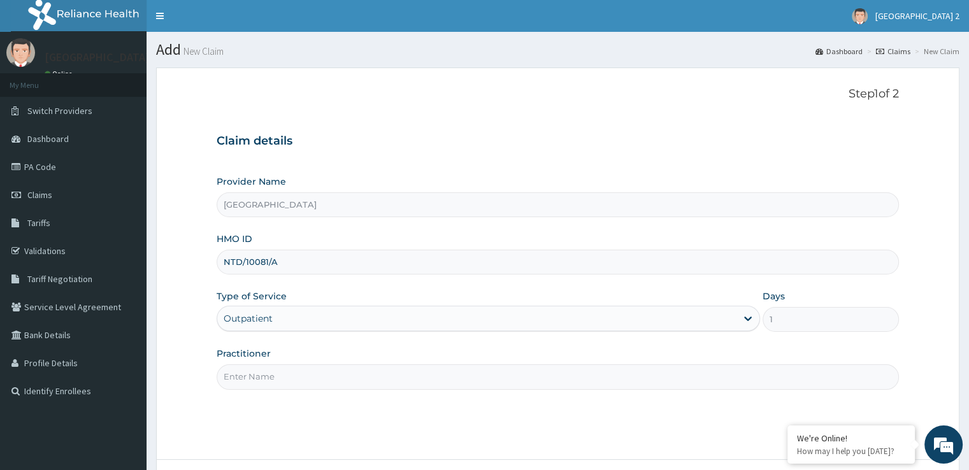
click at [423, 382] on input "Practitioner" at bounding box center [558, 377] width 682 height 25
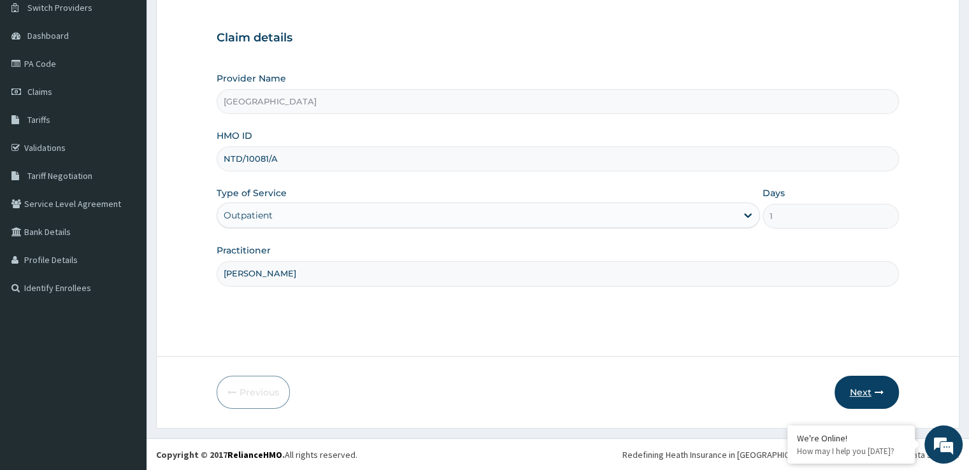
type input "DR UJAH"
click at [854, 393] on button "Next" at bounding box center [867, 392] width 64 height 33
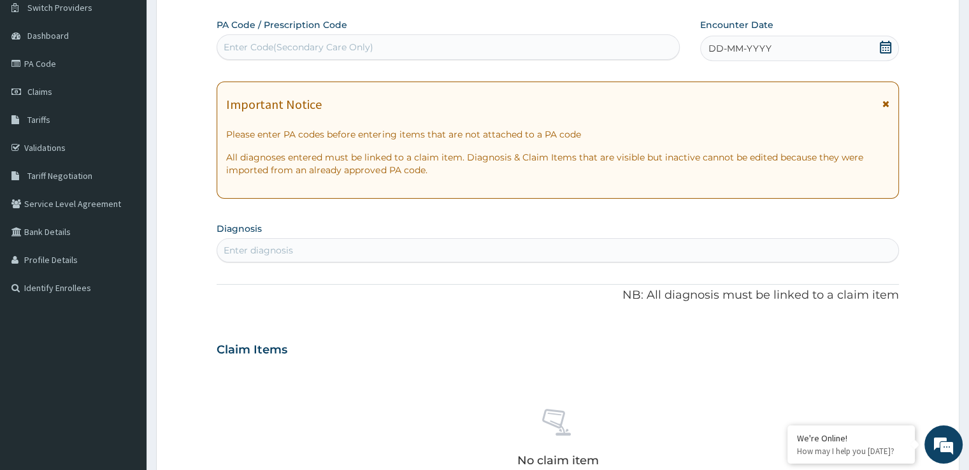
click at [885, 45] on icon at bounding box center [885, 47] width 11 height 13
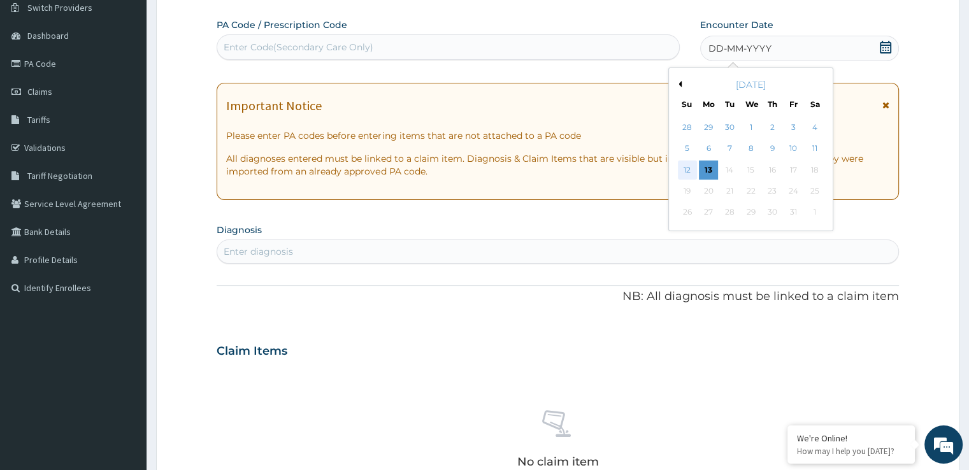
click at [684, 170] on div "12" at bounding box center [687, 170] width 19 height 19
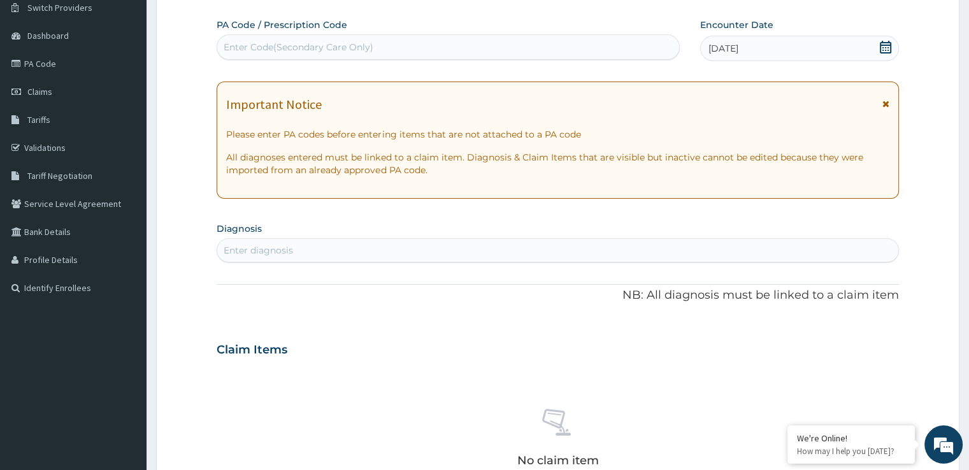
click at [553, 248] on div "Enter diagnosis" at bounding box center [557, 250] width 681 height 20
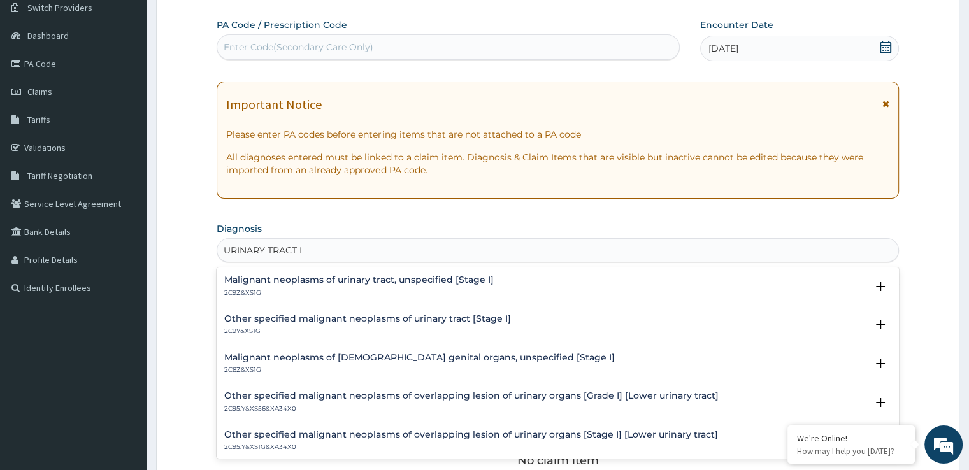
type input "URINARY TRACT"
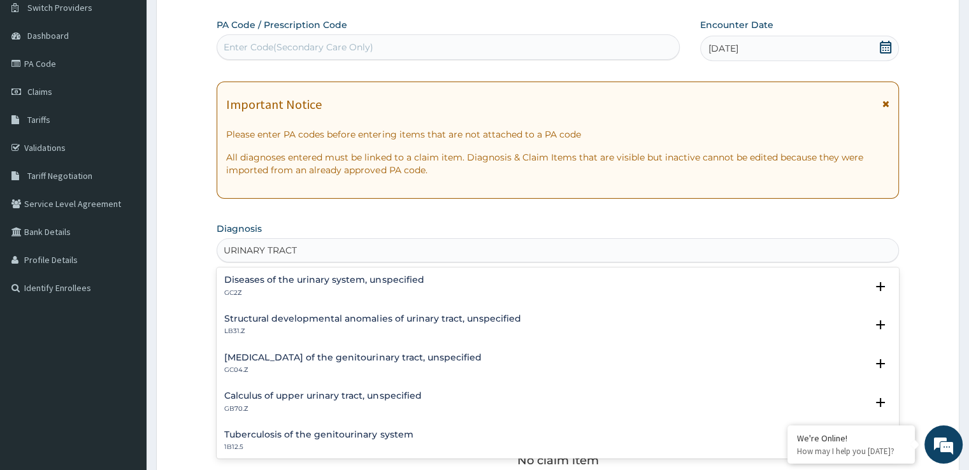
click at [388, 285] on div "Diseases of the urinary system, unspecified GC2Z" at bounding box center [323, 286] width 199 height 22
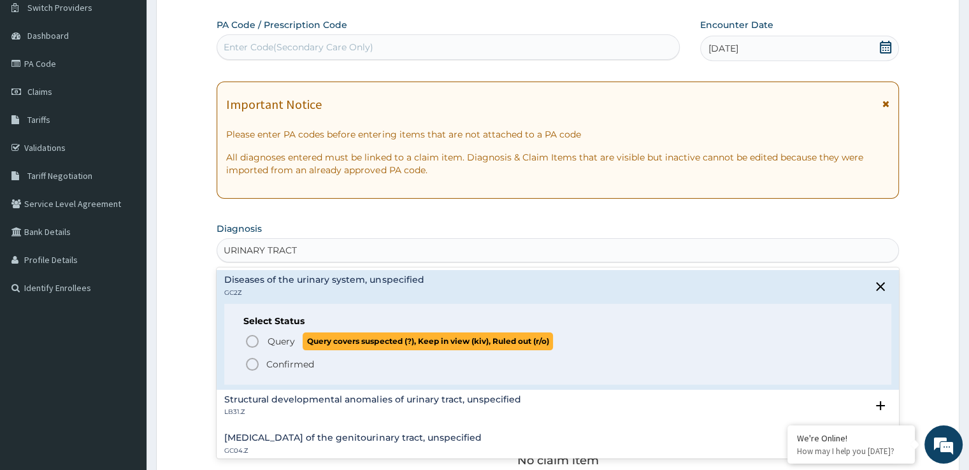
click at [254, 342] on icon "status option query" at bounding box center [252, 341] width 15 height 15
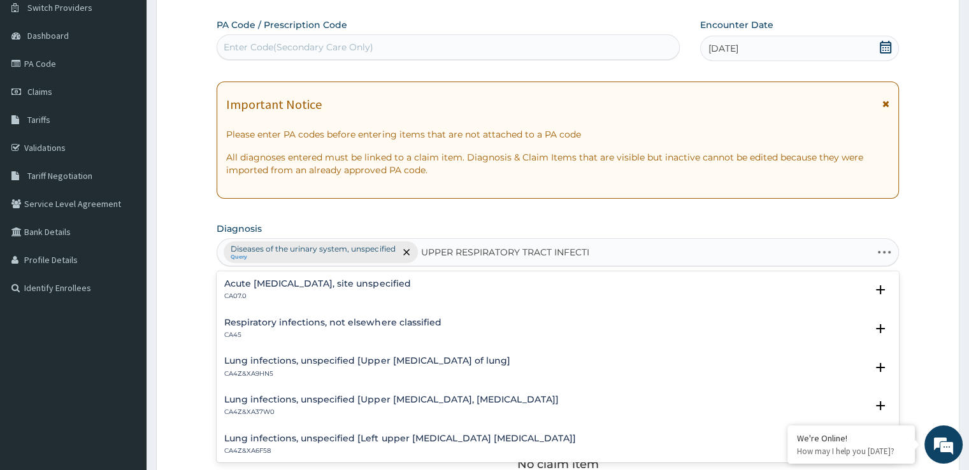
type input "UPPER RESPIRATORY TRACT INFECTIO"
click at [410, 281] on h4 "Acute upper respiratory infection, site unspecified" at bounding box center [317, 284] width 186 height 10
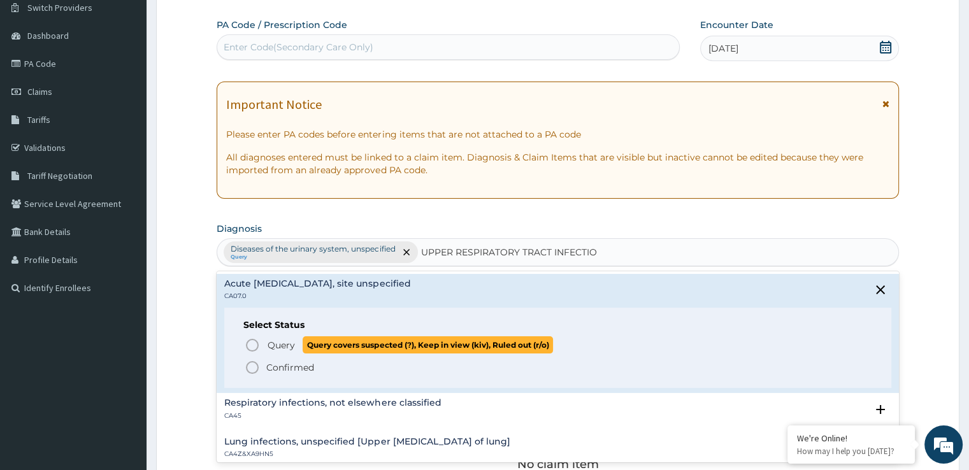
click at [247, 342] on circle "status option query" at bounding box center [252, 345] width 11 height 11
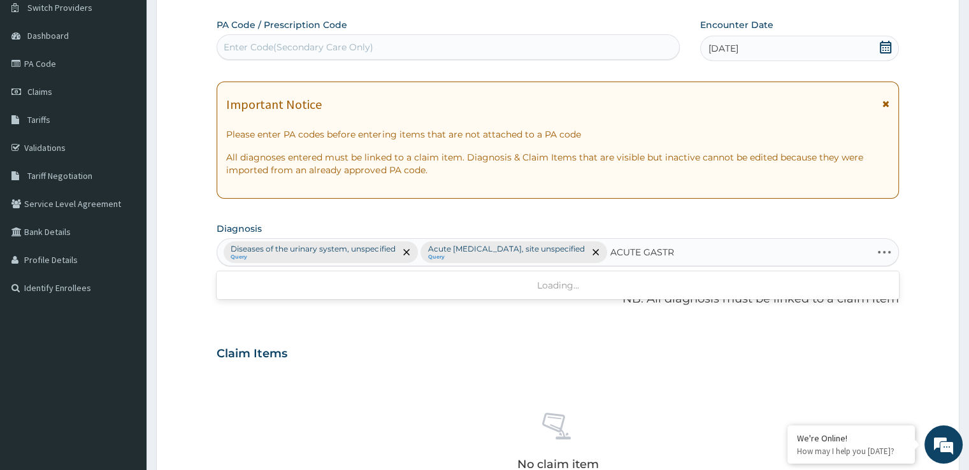
type input "ACUTE GASTRO"
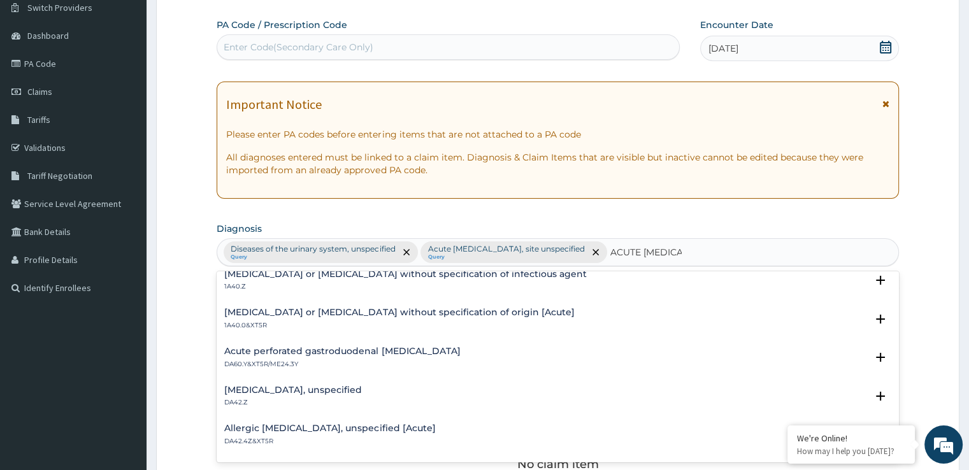
scroll to position [167, 0]
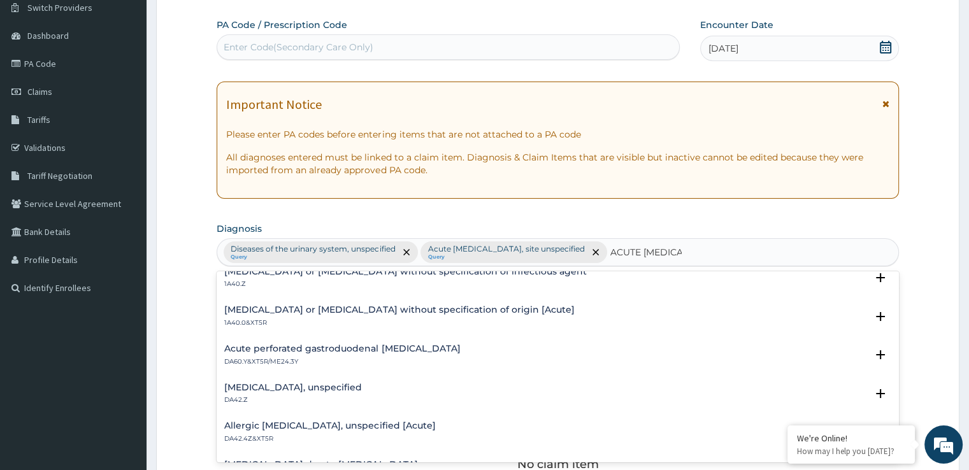
click at [283, 387] on h4 "Gastritis, unspecified" at bounding box center [293, 388] width 138 height 10
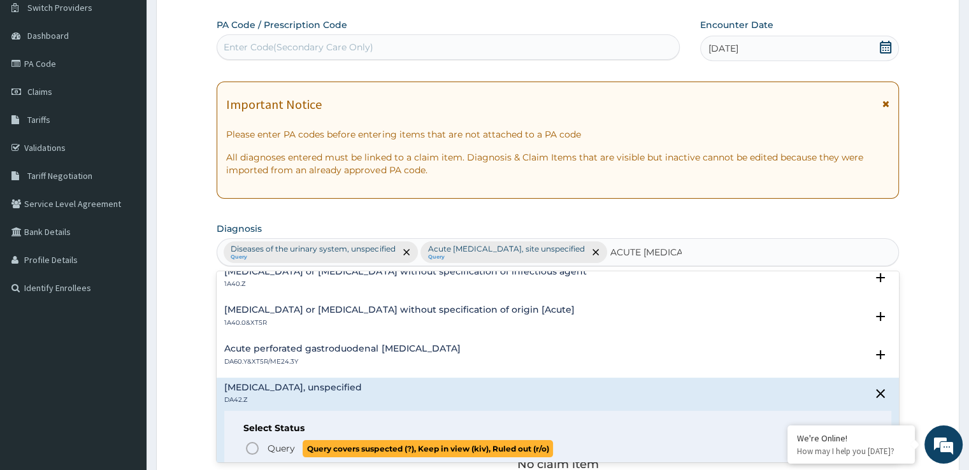
click at [248, 449] on icon "status option query" at bounding box center [252, 448] width 15 height 15
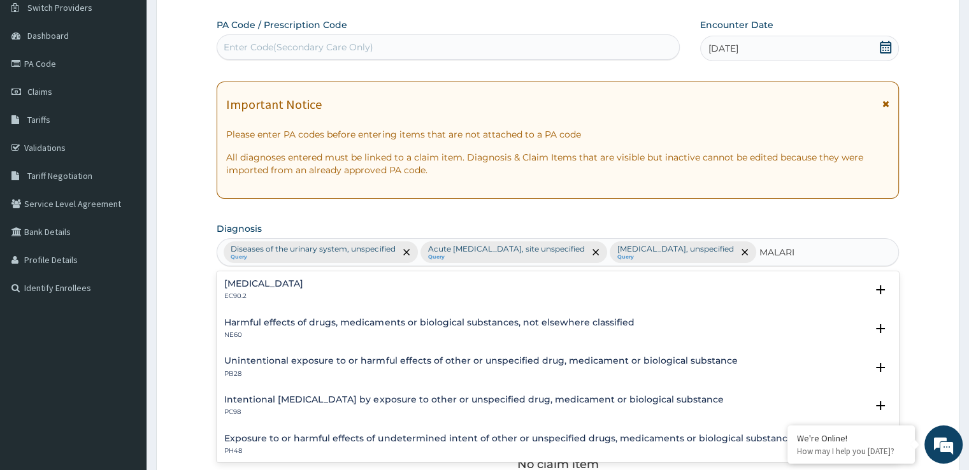
type input "MALARIA"
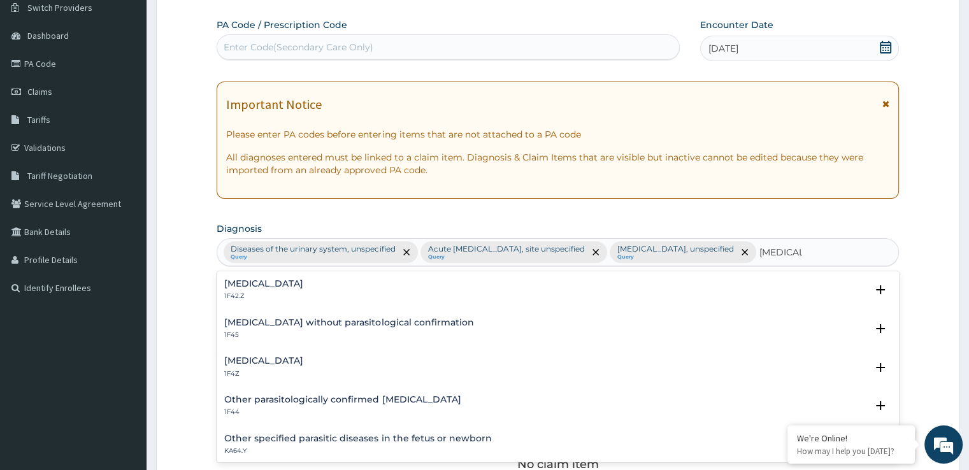
click at [264, 360] on h4 "Malaria, unspecified" at bounding box center [263, 361] width 79 height 10
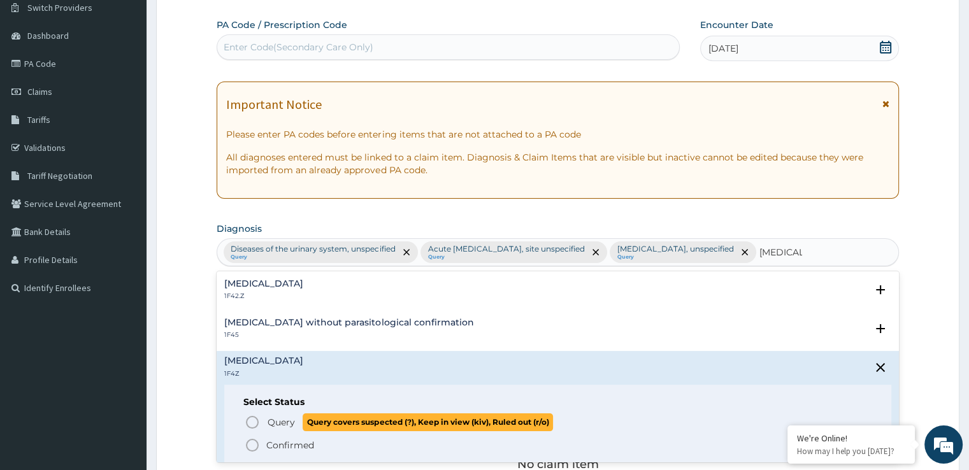
click at [253, 418] on icon "status option query" at bounding box center [252, 422] width 15 height 15
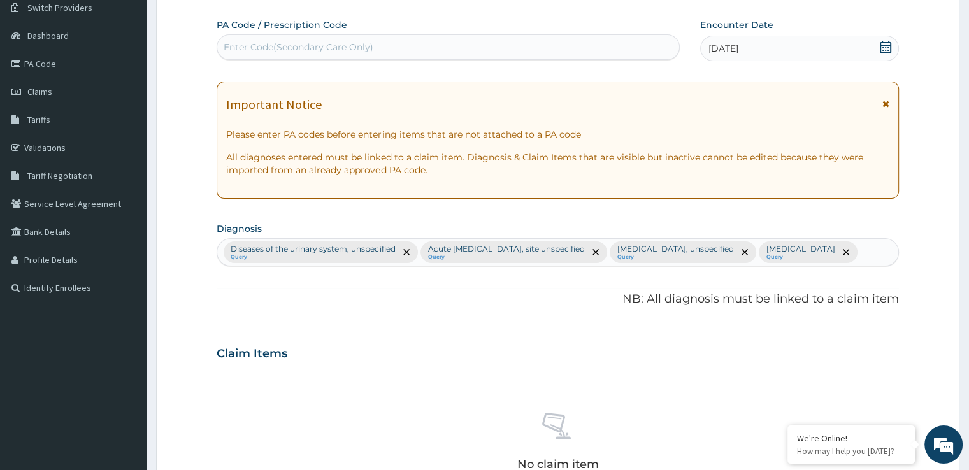
scroll to position [447, 0]
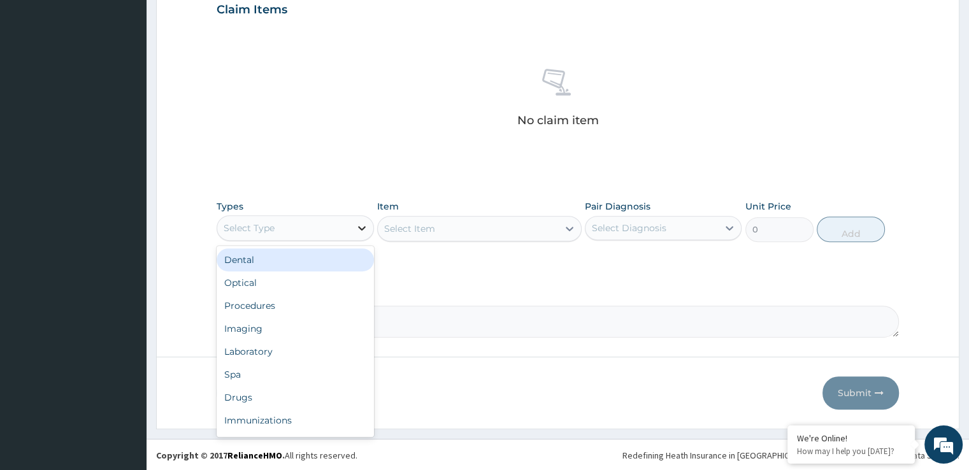
click at [357, 228] on icon at bounding box center [362, 228] width 13 height 13
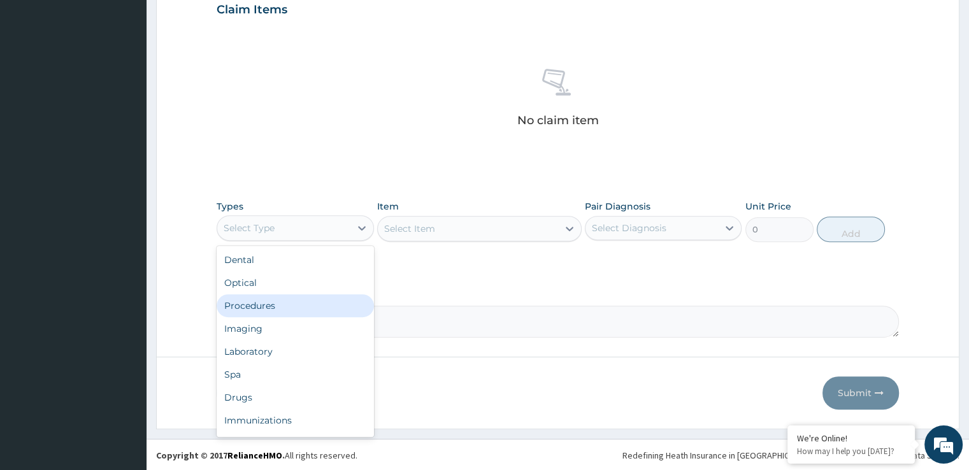
click at [322, 309] on div "Procedures" at bounding box center [295, 305] width 157 height 23
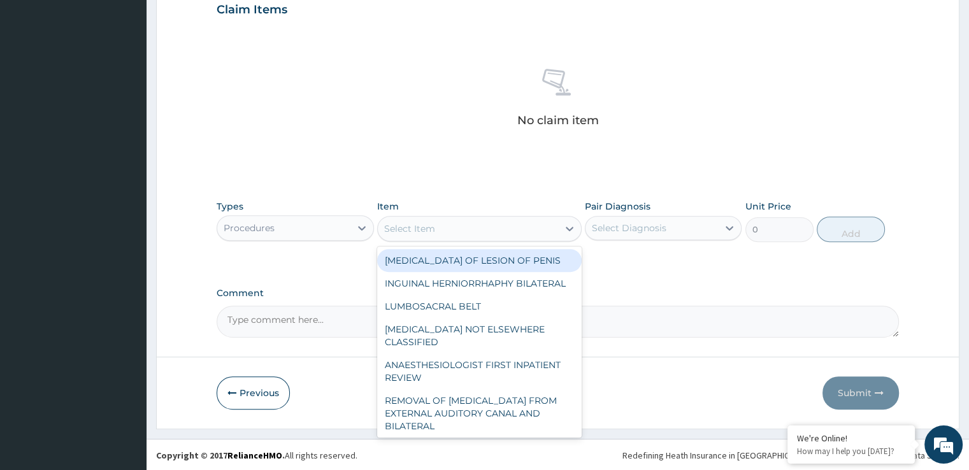
click at [475, 232] on div "Select Item" at bounding box center [468, 229] width 180 height 20
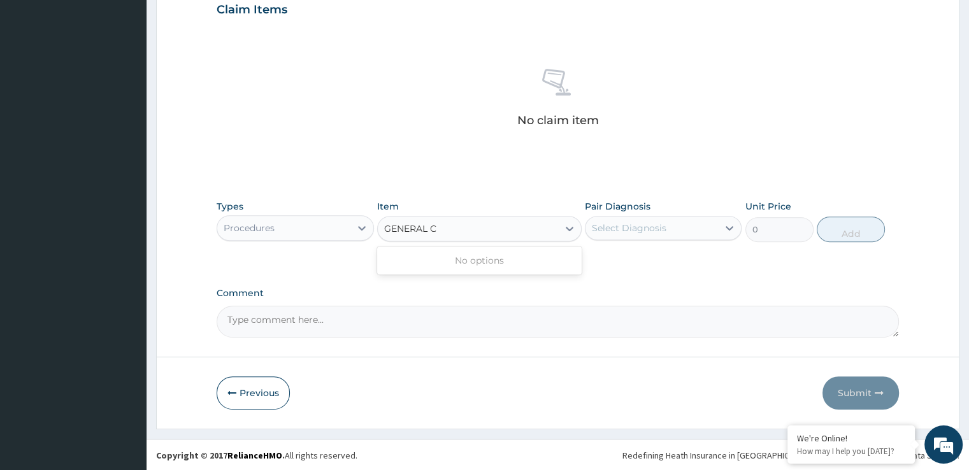
type input "GENERAL"
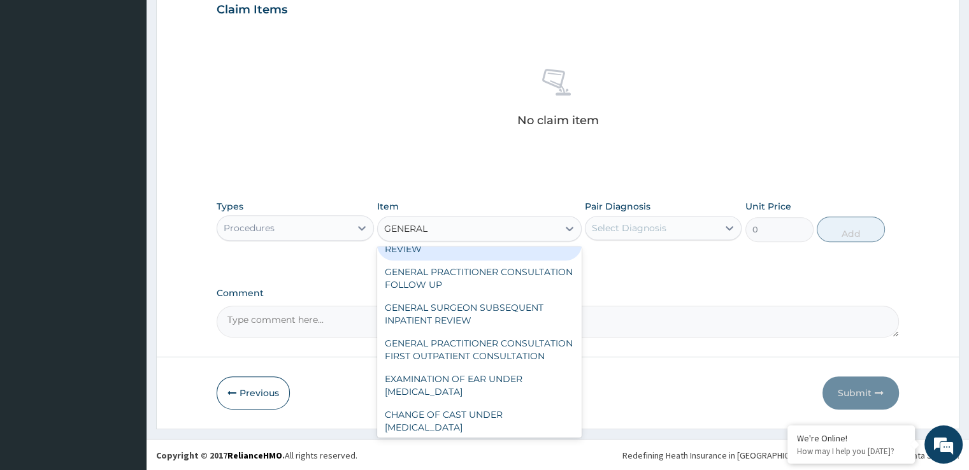
scroll to position [127, 0]
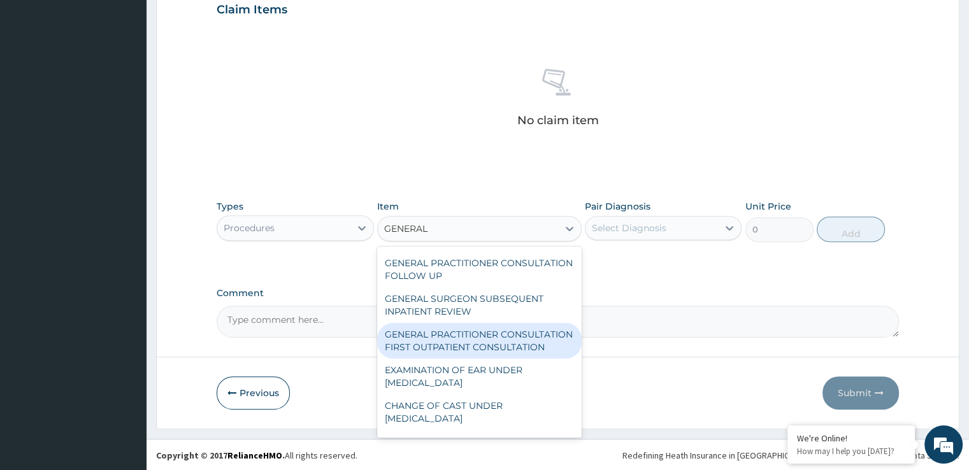
click at [458, 334] on div "GENERAL PRACTITIONER CONSULTATION FIRST OUTPATIENT CONSULTATION" at bounding box center [479, 341] width 205 height 36
type input "4174.5"
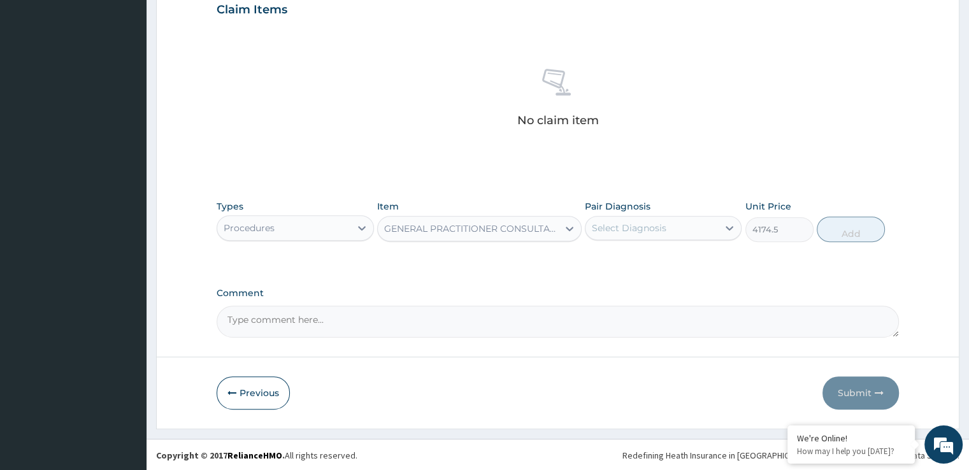
click at [703, 240] on div "Pair Diagnosis Select Diagnosis" at bounding box center [663, 221] width 157 height 42
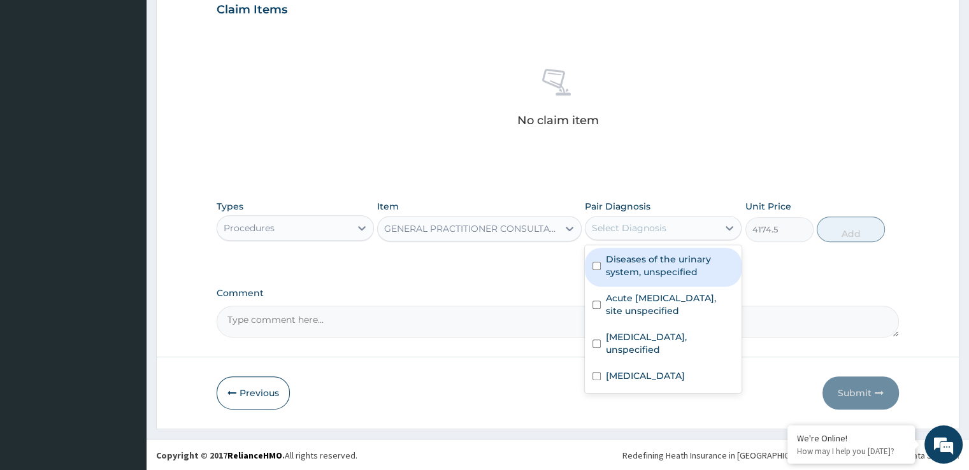
click at [712, 233] on div "Select Diagnosis" at bounding box center [652, 228] width 133 height 20
click at [635, 261] on label "Diseases of the urinary system, unspecified" at bounding box center [670, 265] width 128 height 25
checkbox input "true"
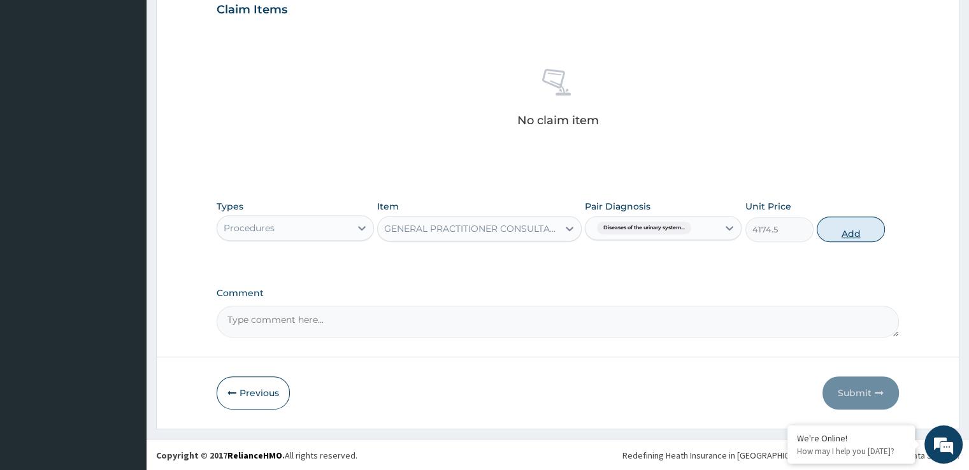
click at [858, 228] on button "Add" at bounding box center [851, 229] width 68 height 25
type input "0"
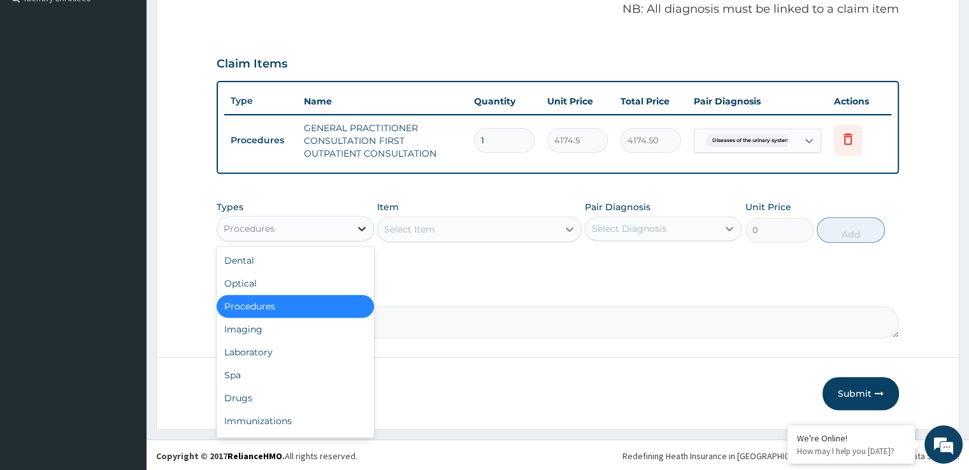
click at [362, 228] on icon at bounding box center [362, 229] width 8 height 4
click at [319, 345] on div "Laboratory" at bounding box center [295, 352] width 157 height 23
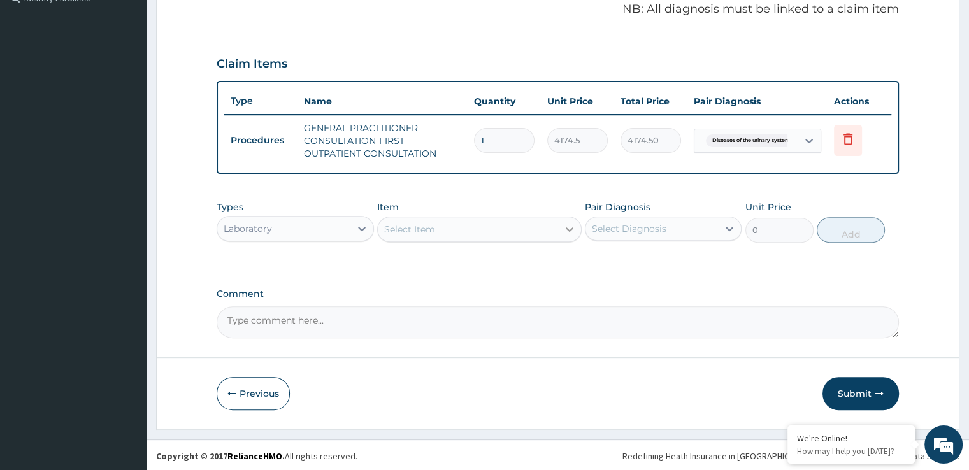
click at [568, 225] on icon at bounding box center [569, 229] width 13 height 13
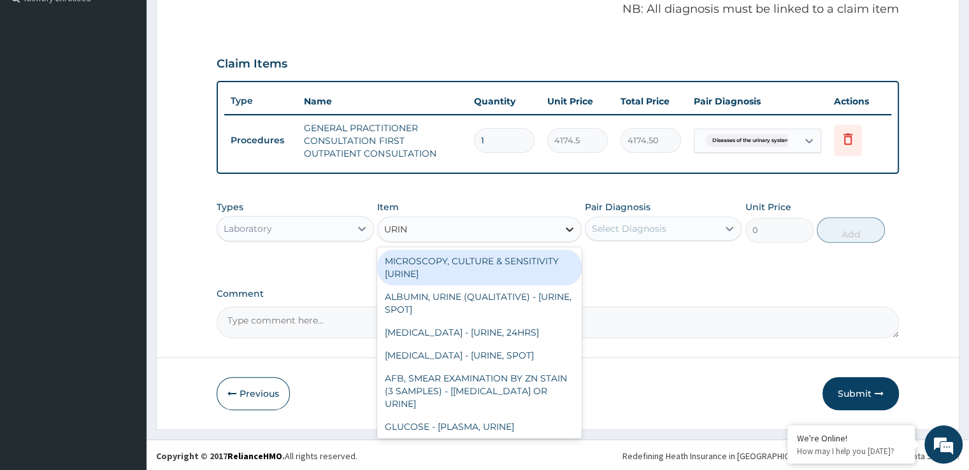
type input "URINA"
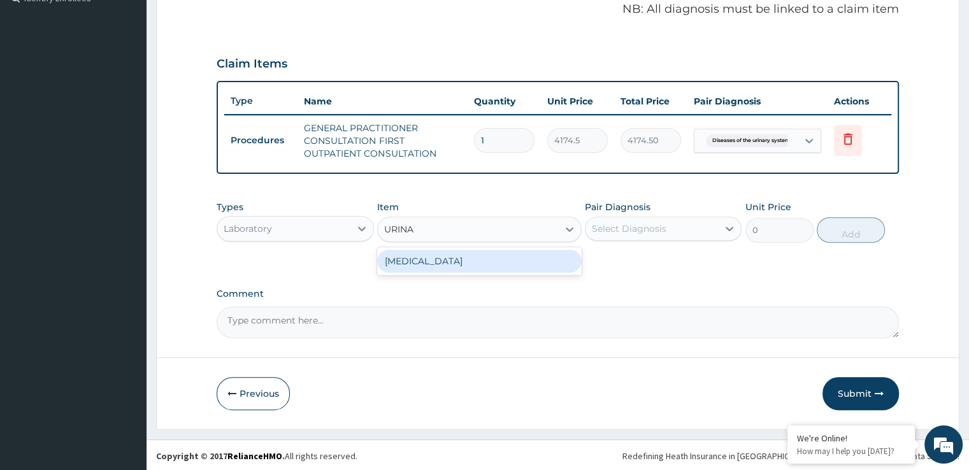
click at [550, 260] on div "URINALYSIS" at bounding box center [479, 261] width 205 height 23
type input "1897.5"
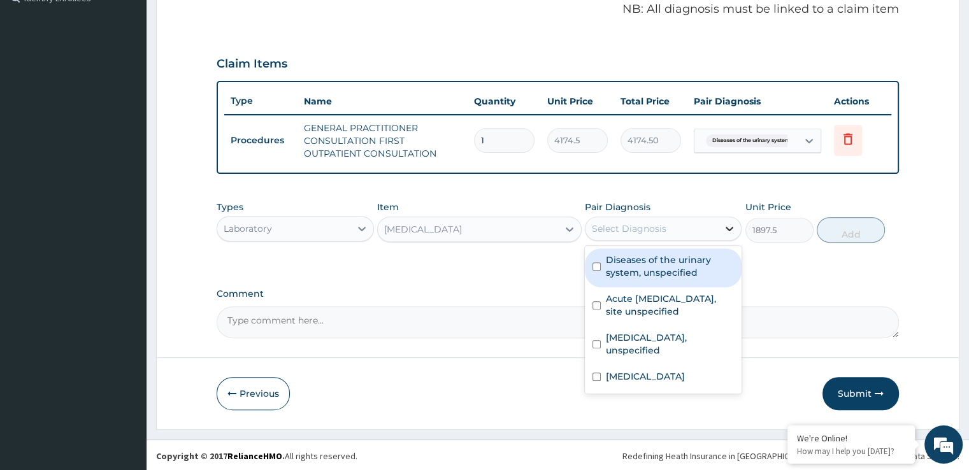
click at [730, 223] on icon at bounding box center [729, 228] width 13 height 13
click at [600, 267] on input "checkbox" at bounding box center [597, 267] width 8 height 8
checkbox input "true"
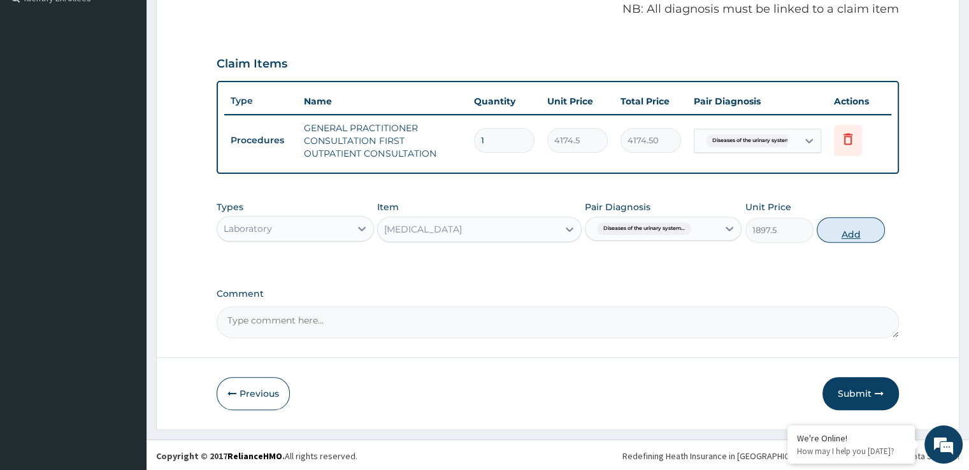
click at [845, 235] on button "Add" at bounding box center [851, 229] width 68 height 25
type input "0"
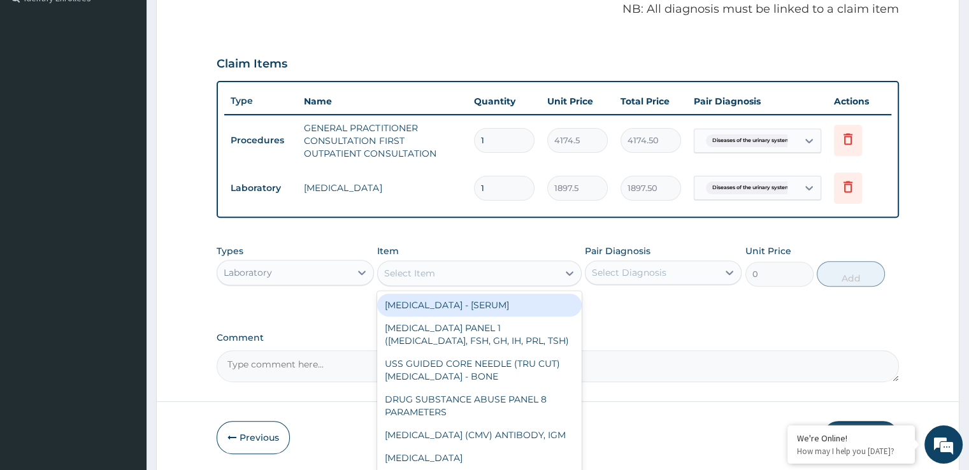
click at [480, 279] on div "Select Item" at bounding box center [468, 273] width 180 height 20
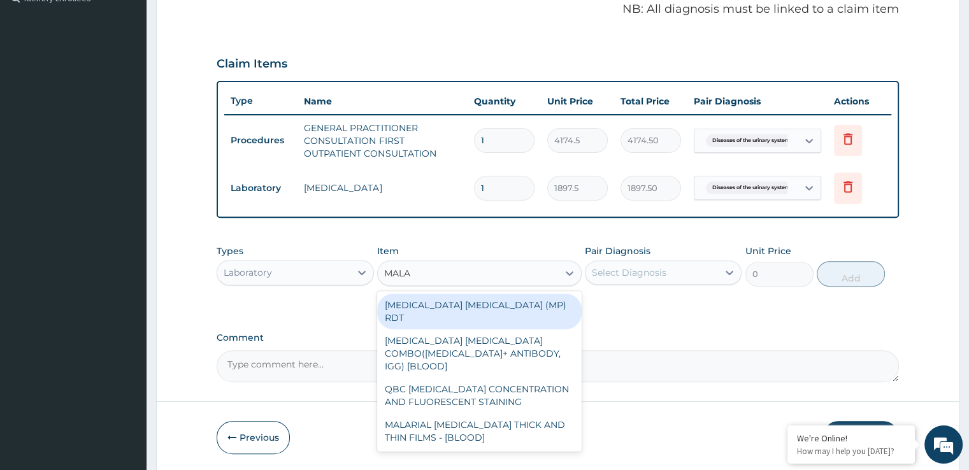
type input "MALAR"
click at [462, 305] on div "MALARIA PARASITE (MP) RDT" at bounding box center [479, 312] width 205 height 36
type input "1897.5"
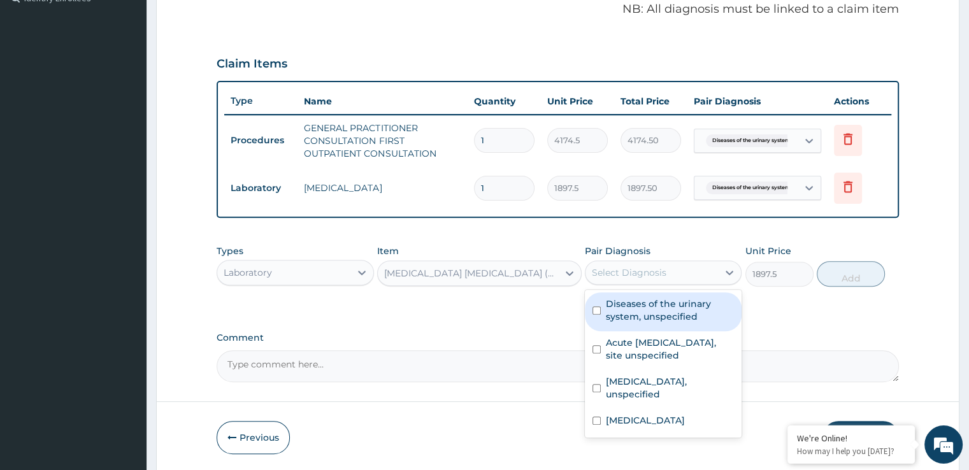
click at [716, 266] on div "Select Diagnosis" at bounding box center [652, 273] width 133 height 20
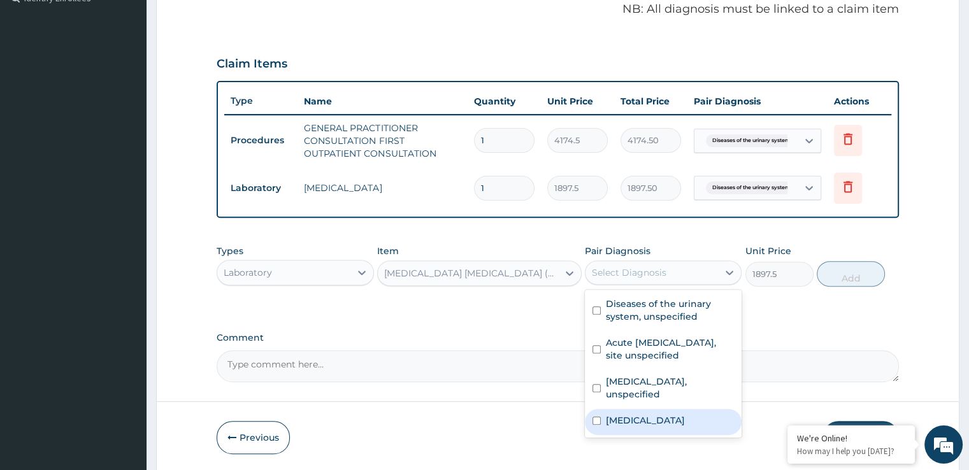
click at [673, 414] on label "Malaria, unspecified" at bounding box center [645, 420] width 79 height 13
checkbox input "true"
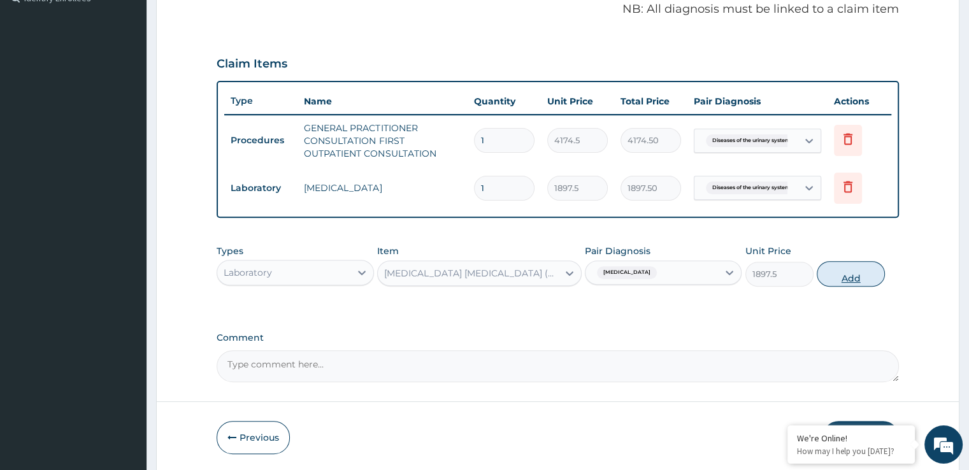
click at [865, 268] on button "Add" at bounding box center [851, 273] width 68 height 25
type input "0"
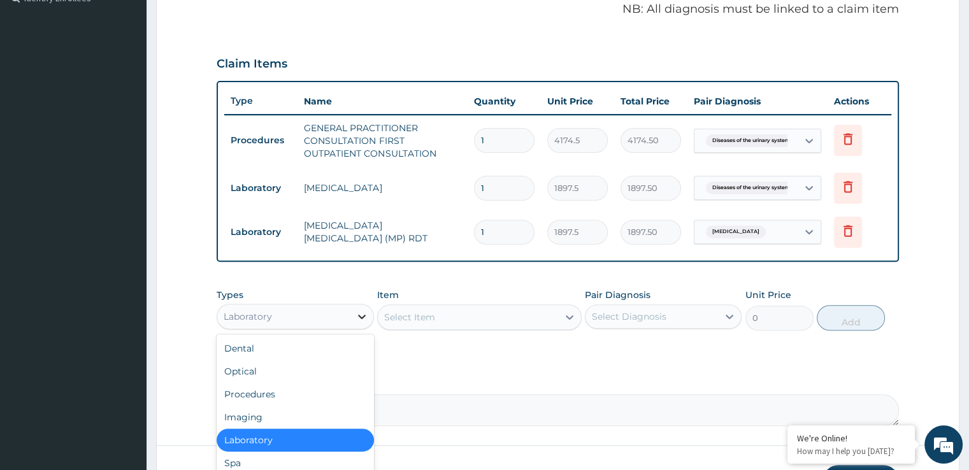
click at [363, 315] on icon at bounding box center [362, 317] width 8 height 4
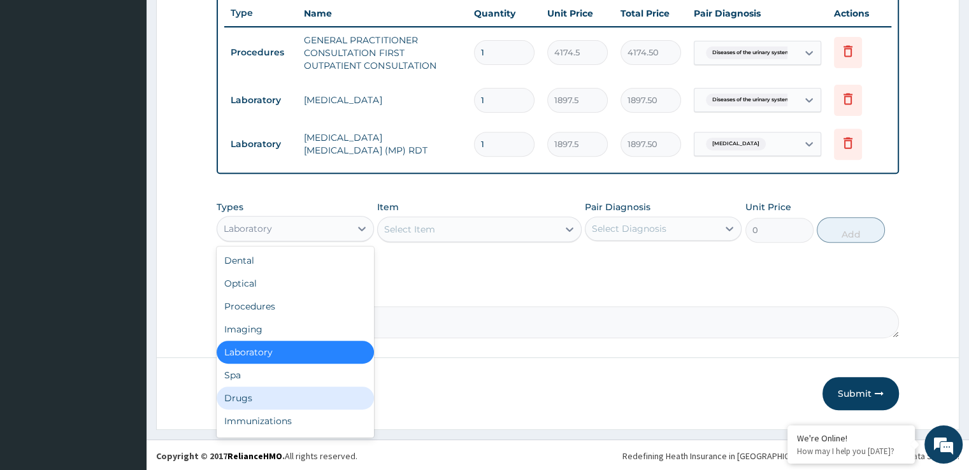
click at [338, 391] on div "Drugs" at bounding box center [295, 398] width 157 height 23
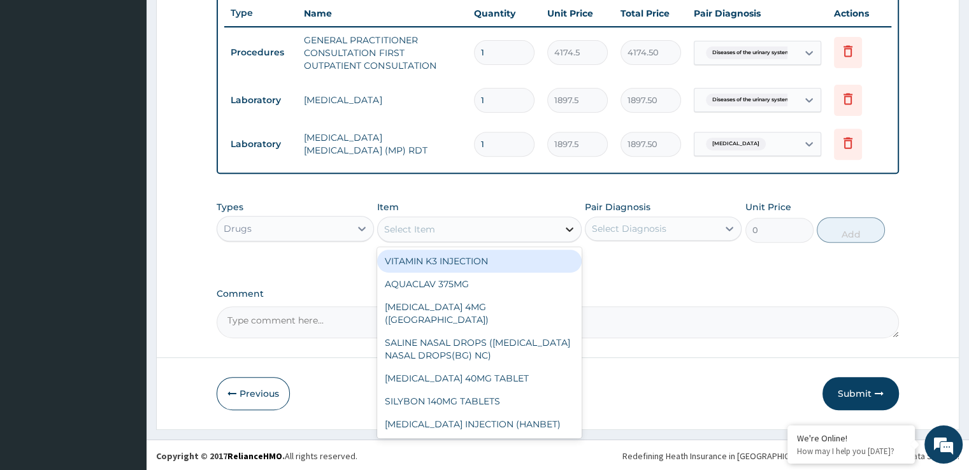
click at [561, 230] on div at bounding box center [569, 229] width 23 height 23
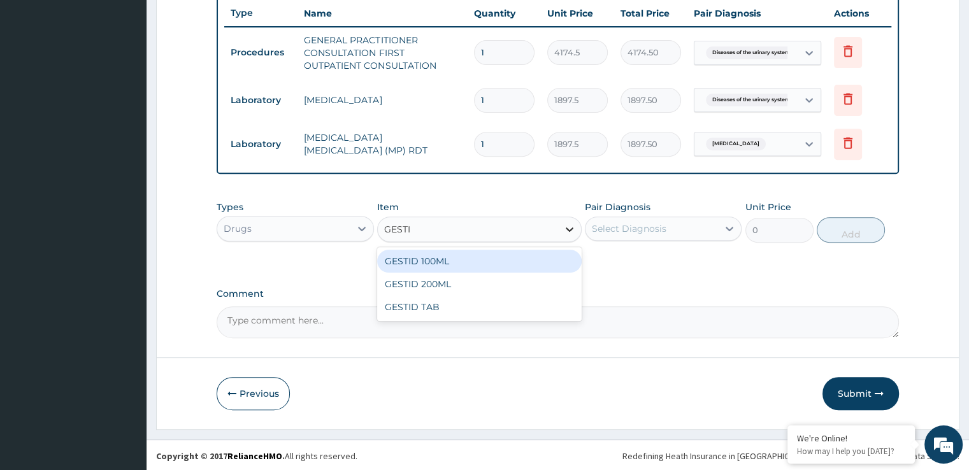
type input "GESTID"
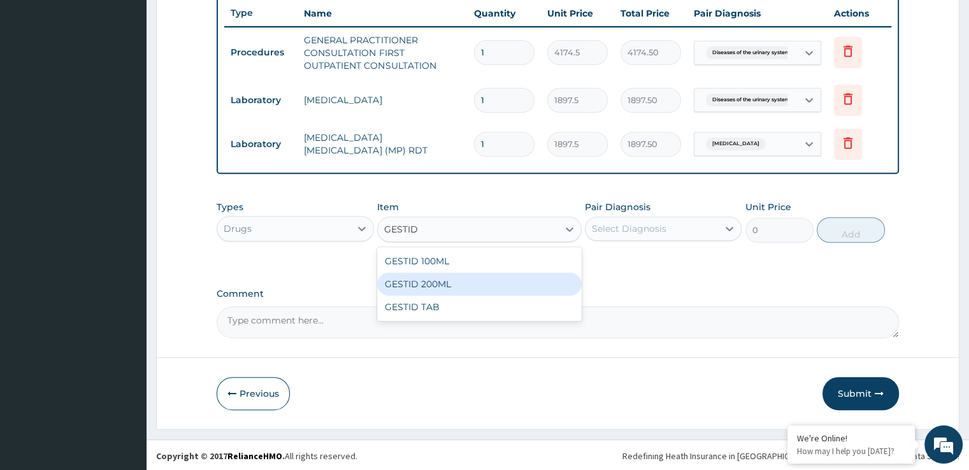
click at [533, 281] on div "GESTID 200ML" at bounding box center [479, 284] width 205 height 23
type input "1252.3500000000001"
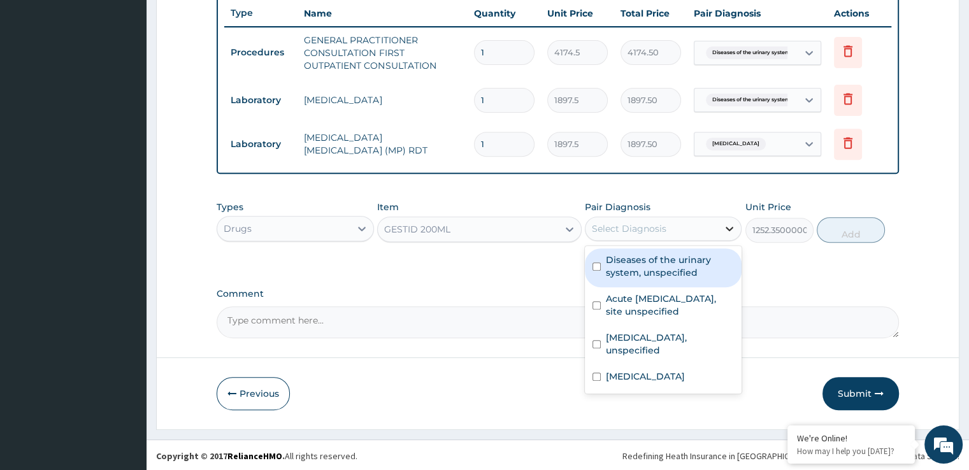
click at [729, 225] on icon at bounding box center [729, 228] width 13 height 13
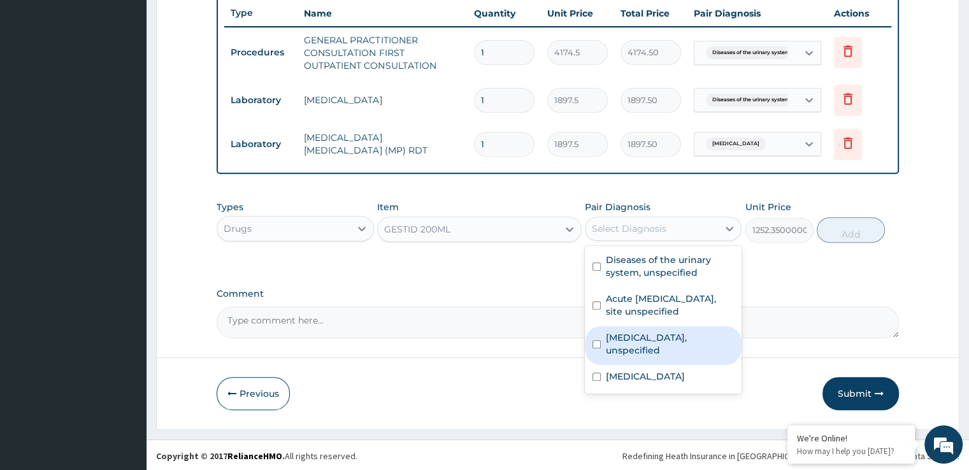
click at [599, 340] on input "checkbox" at bounding box center [597, 344] width 8 height 8
checkbox input "true"
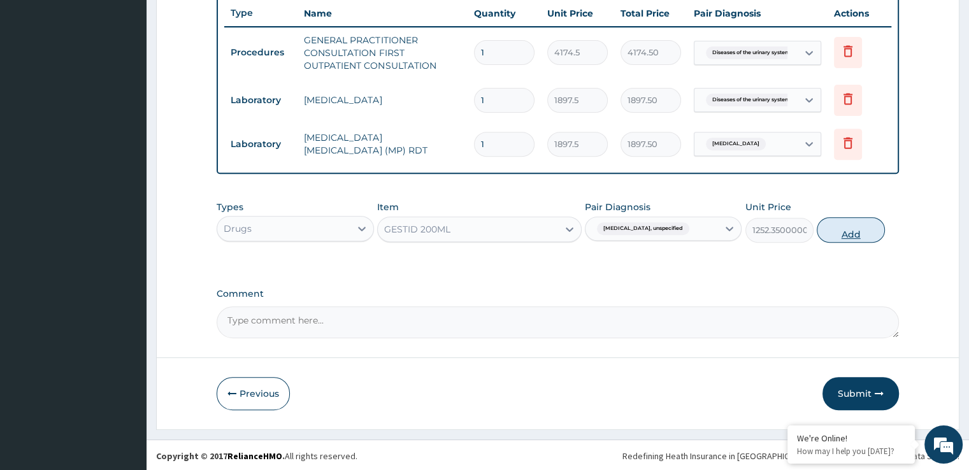
click at [857, 234] on button "Add" at bounding box center [851, 229] width 68 height 25
type input "0"
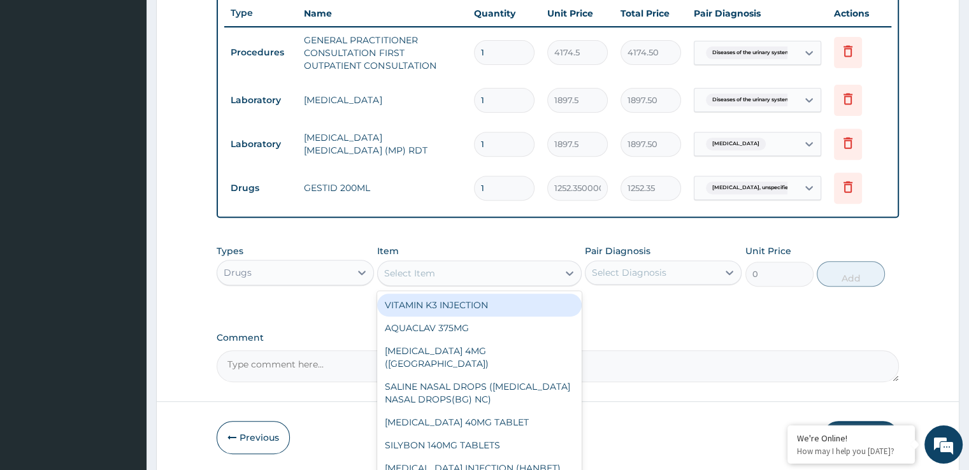
click at [535, 273] on div "Select Item" at bounding box center [468, 273] width 180 height 20
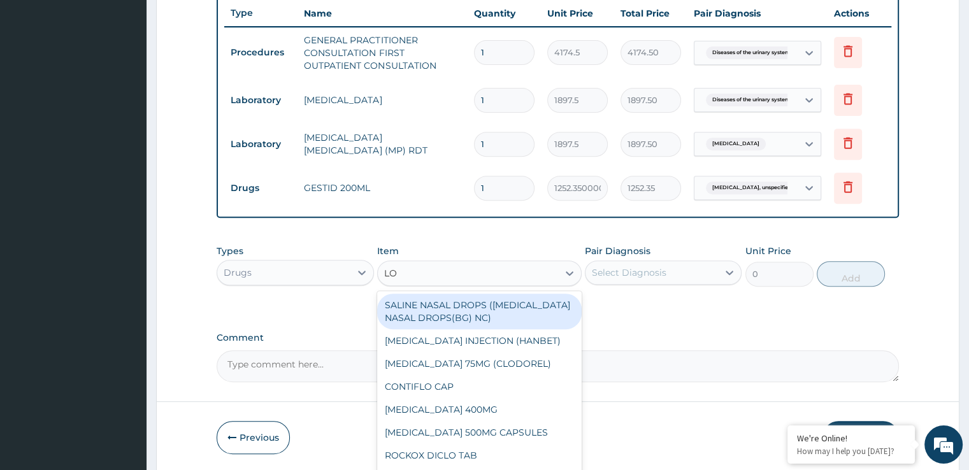
type input "LOP"
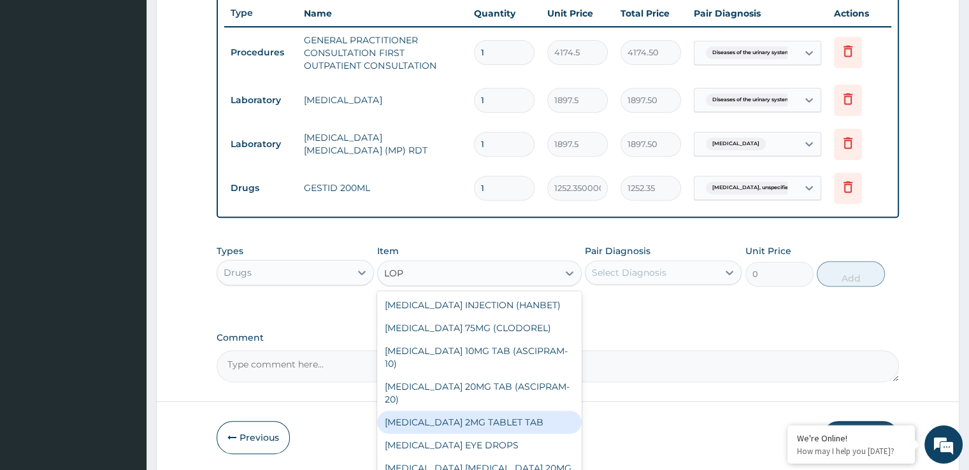
click at [461, 428] on div "LOPERAMIDE 2MG TABLET TAB" at bounding box center [479, 422] width 205 height 23
type input "104.3625"
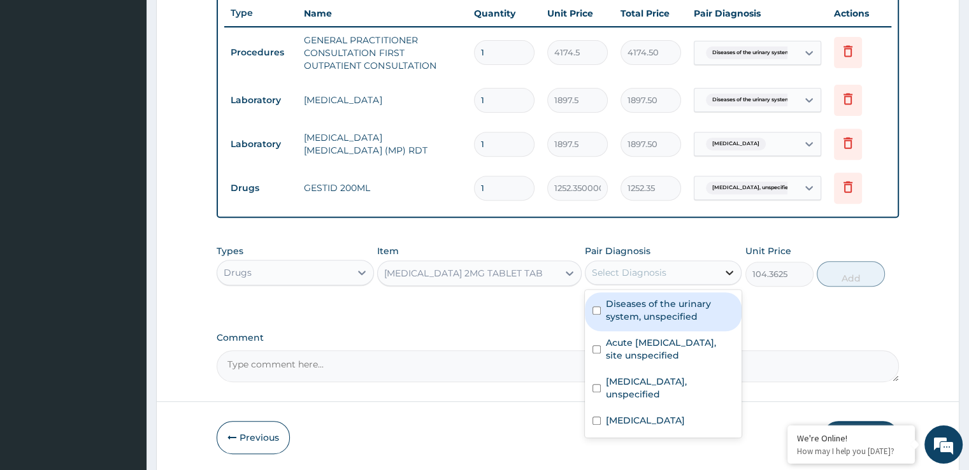
click at [730, 271] on icon at bounding box center [731, 273] width 8 height 4
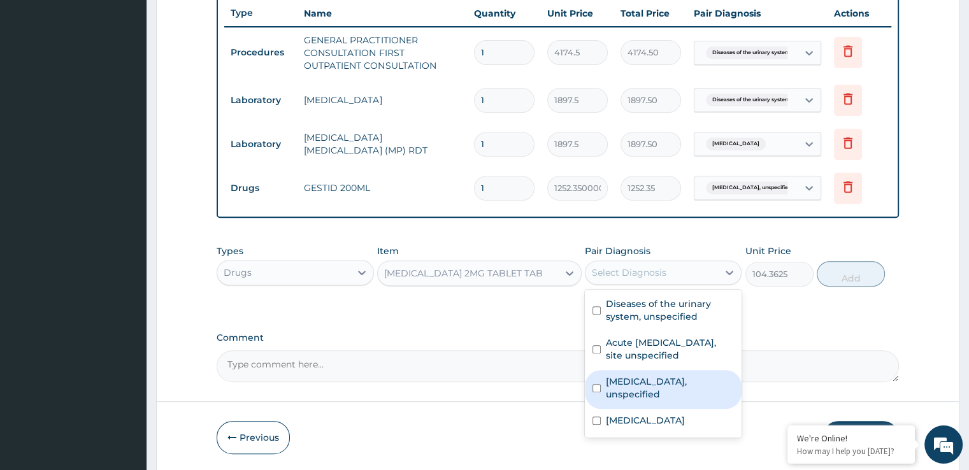
click at [635, 383] on label "Gastritis, unspecified" at bounding box center [670, 387] width 128 height 25
checkbox input "true"
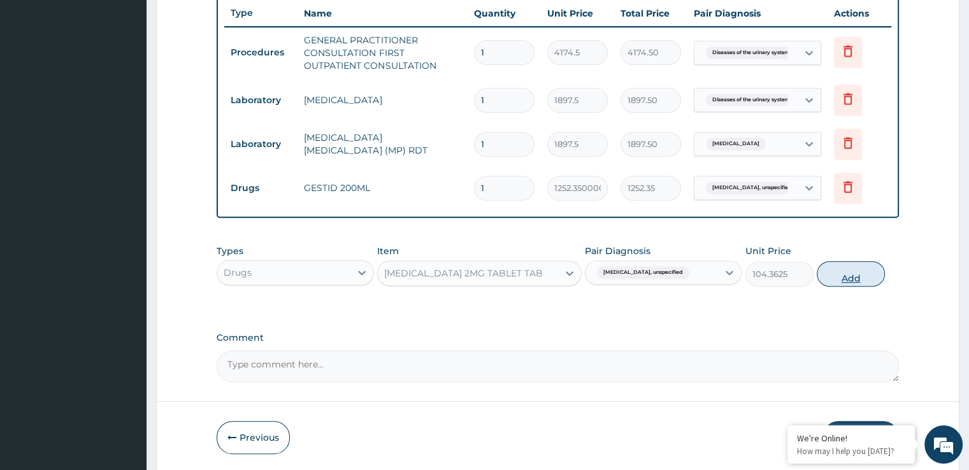
click at [862, 268] on button "Add" at bounding box center [851, 273] width 68 height 25
type input "0"
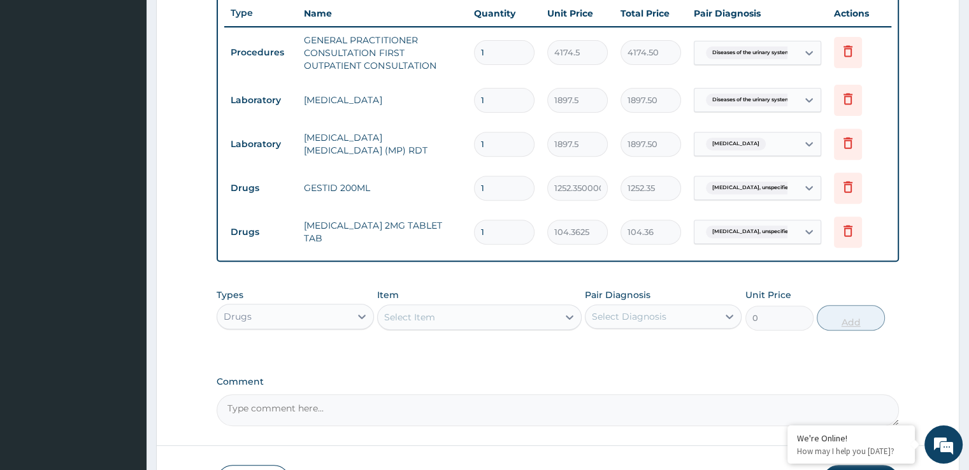
type input "14"
type input "1461.08"
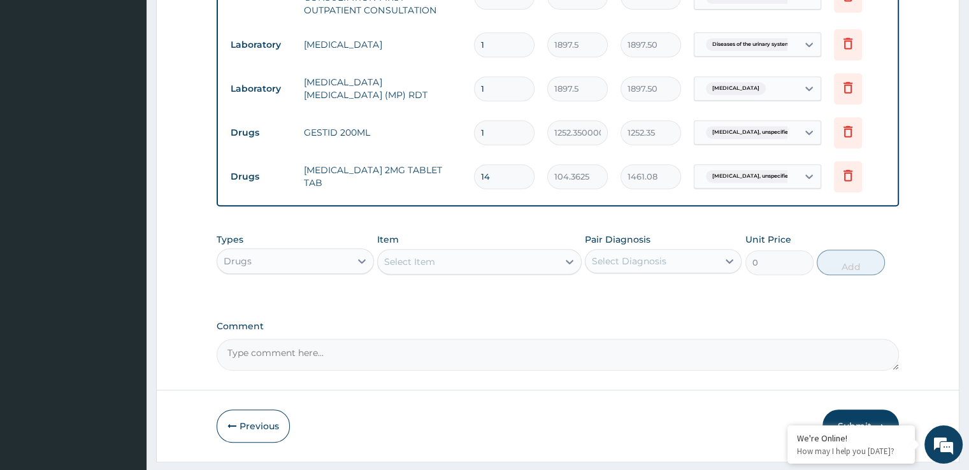
scroll to position [568, 0]
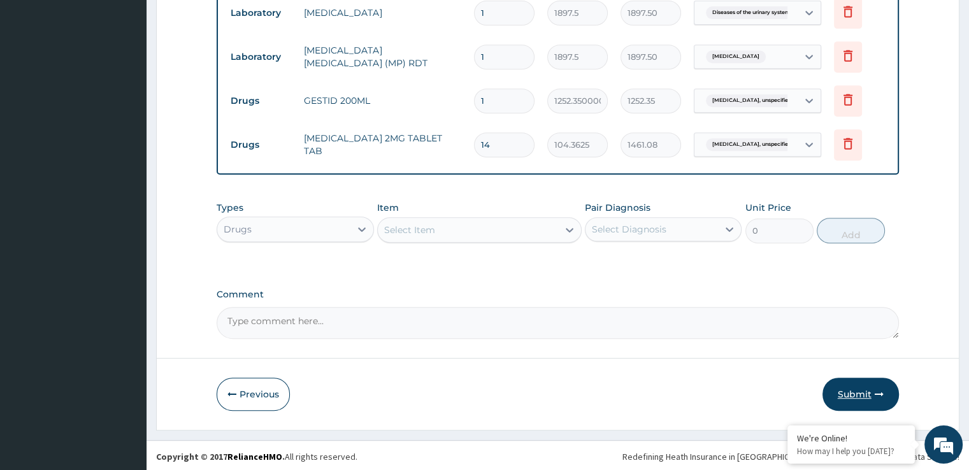
type input "14"
click at [860, 389] on button "Submit" at bounding box center [861, 394] width 76 height 33
click at [859, 392] on button "Submit" at bounding box center [861, 394] width 76 height 33
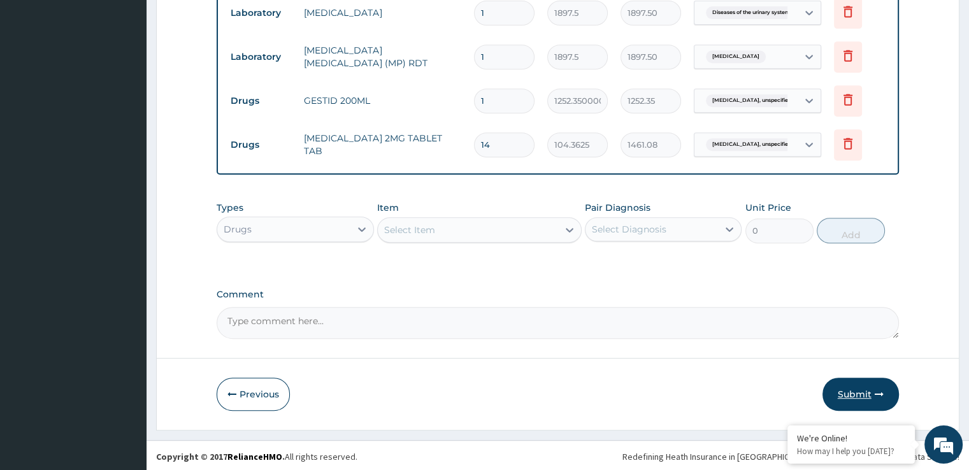
click at [859, 392] on button "Submit" at bounding box center [861, 394] width 76 height 33
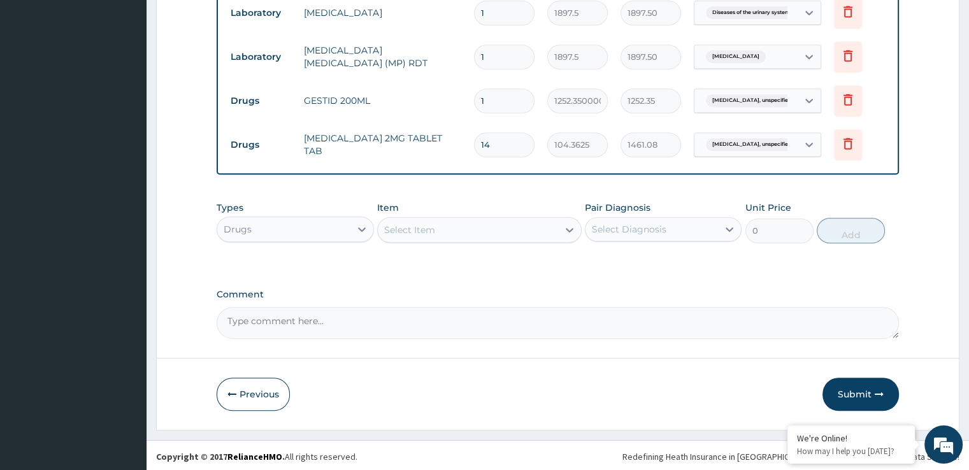
scroll to position [158, 0]
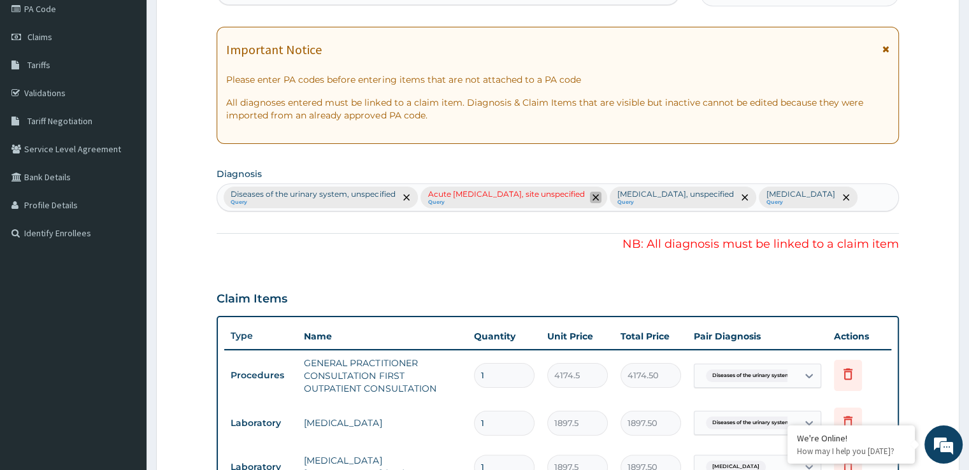
click at [599, 199] on icon "remove selection option" at bounding box center [596, 197] width 6 height 6
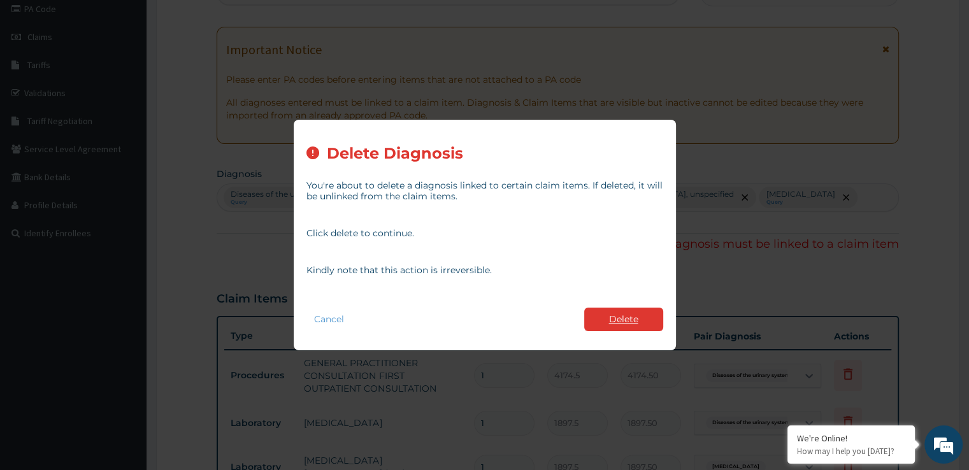
click at [639, 320] on button "Delete" at bounding box center [623, 320] width 79 height 24
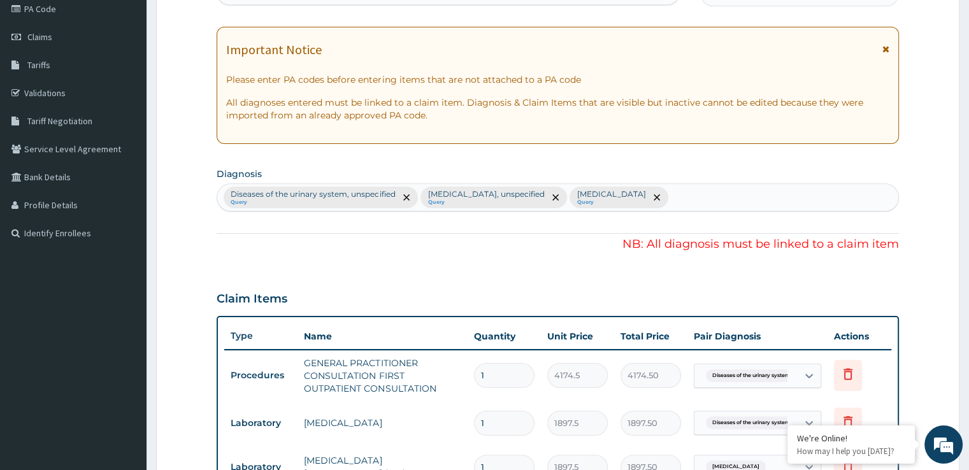
scroll to position [568, 0]
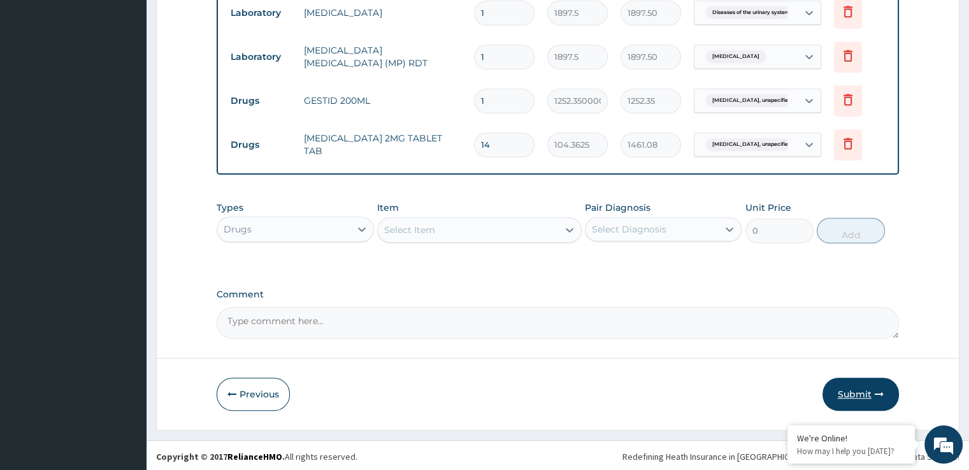
click at [848, 394] on button "Submit" at bounding box center [861, 394] width 76 height 33
